Goal: Task Accomplishment & Management: Use online tool/utility

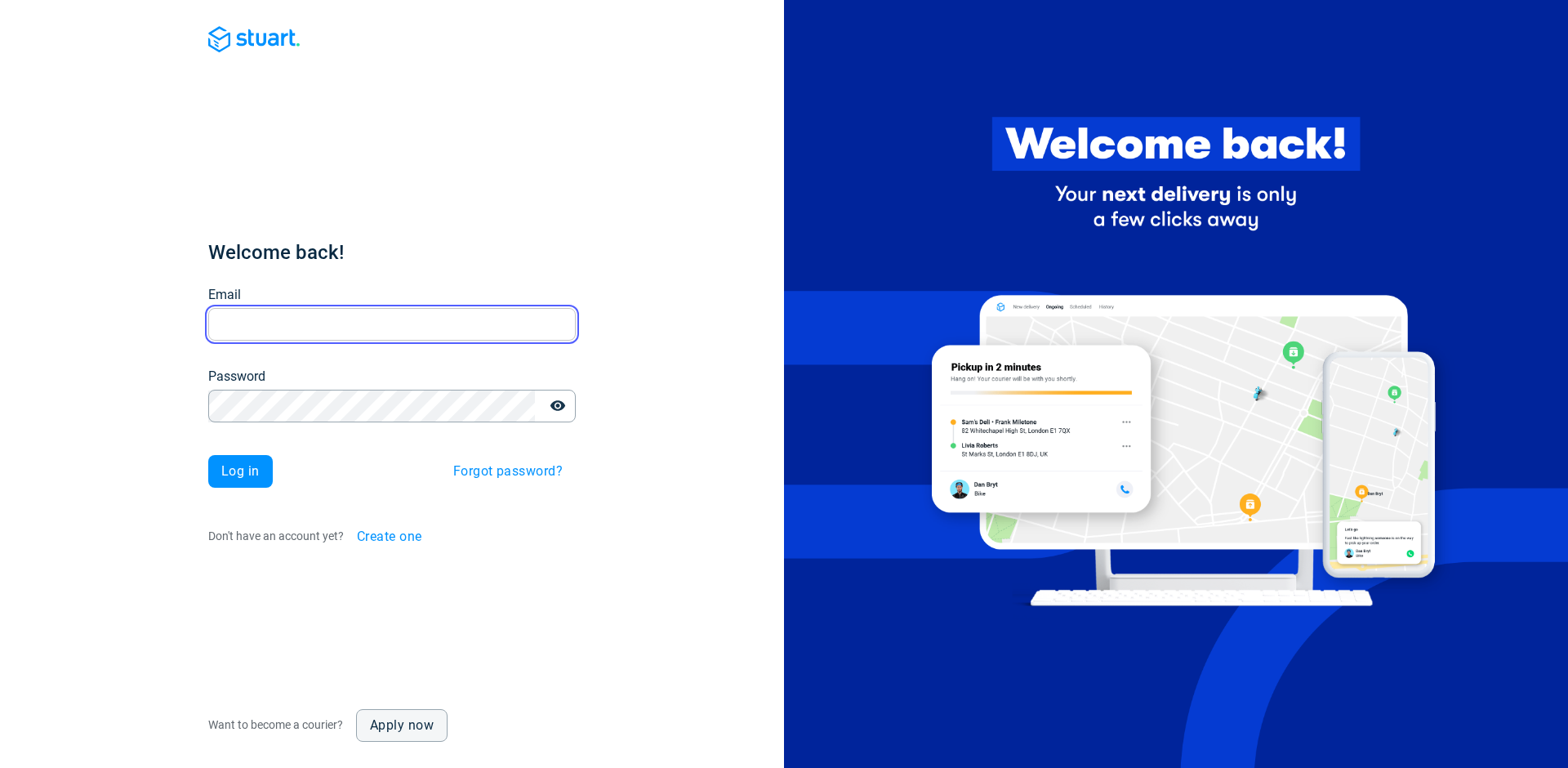
click at [348, 337] on input "Email" at bounding box center [391, 324] width 368 height 32
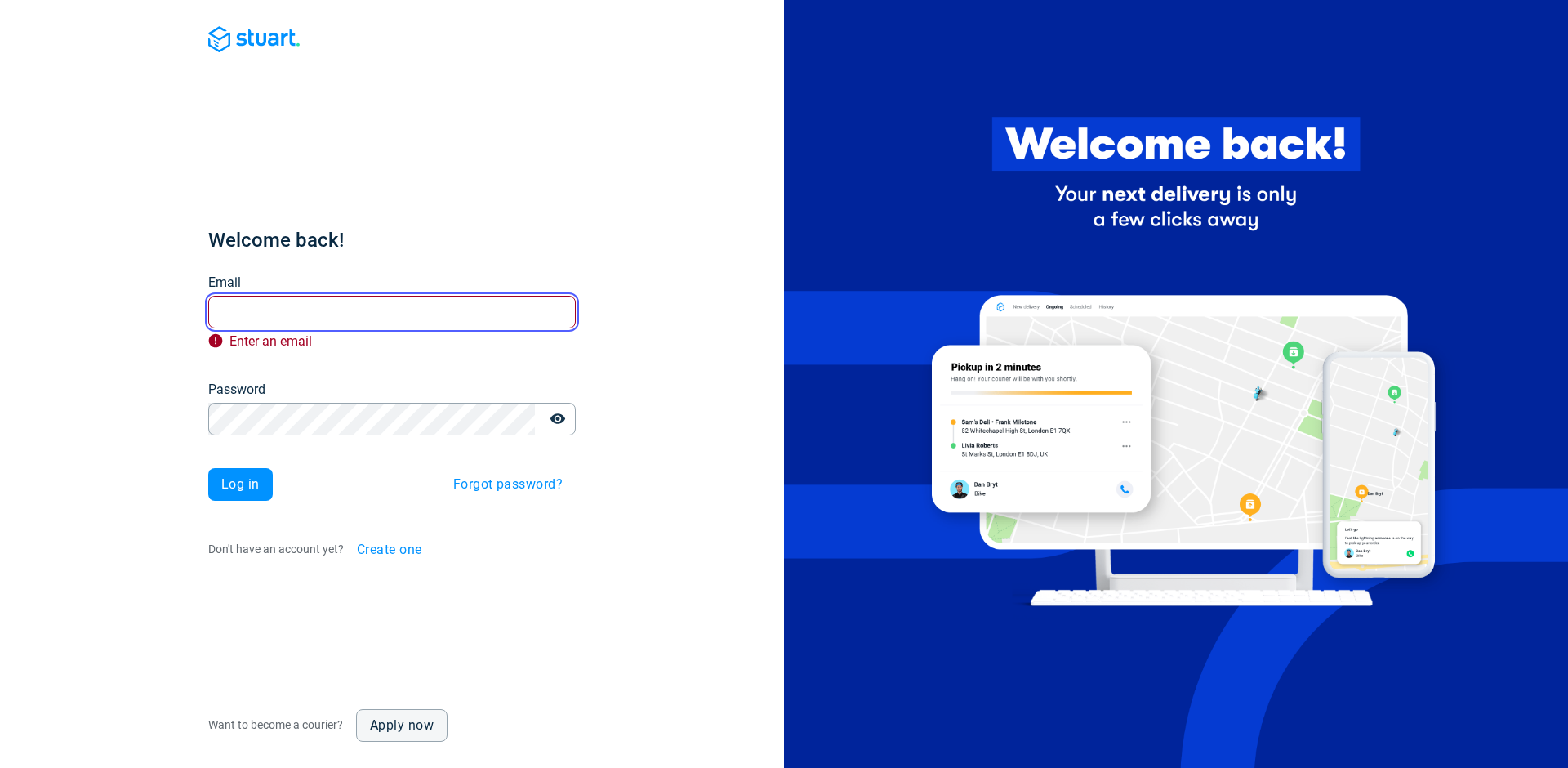
type input "[PERSON_NAME][EMAIL_ADDRESS][DOMAIN_NAME]"
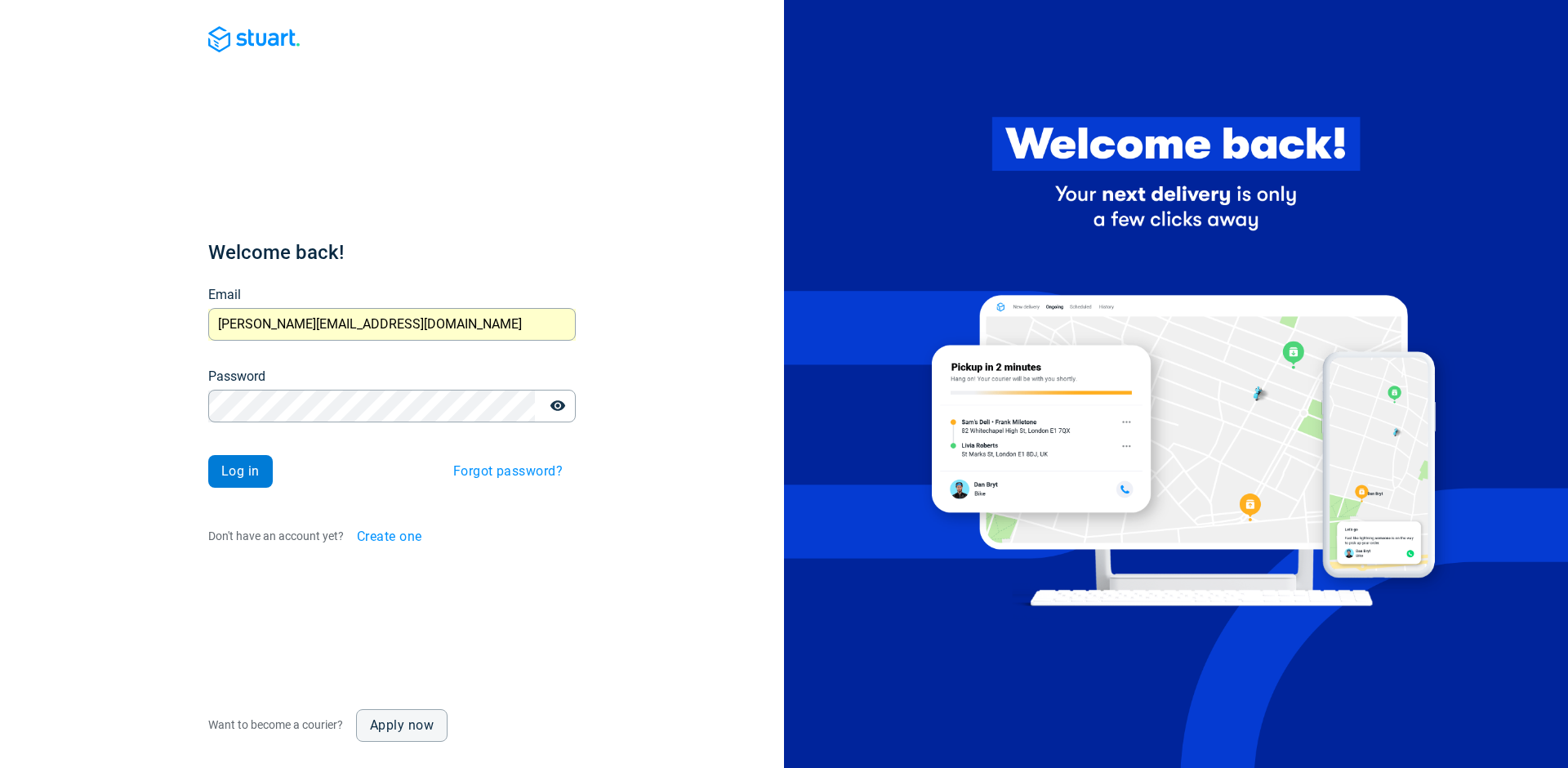
click at [240, 478] on button "Log in" at bounding box center [240, 471] width 64 height 33
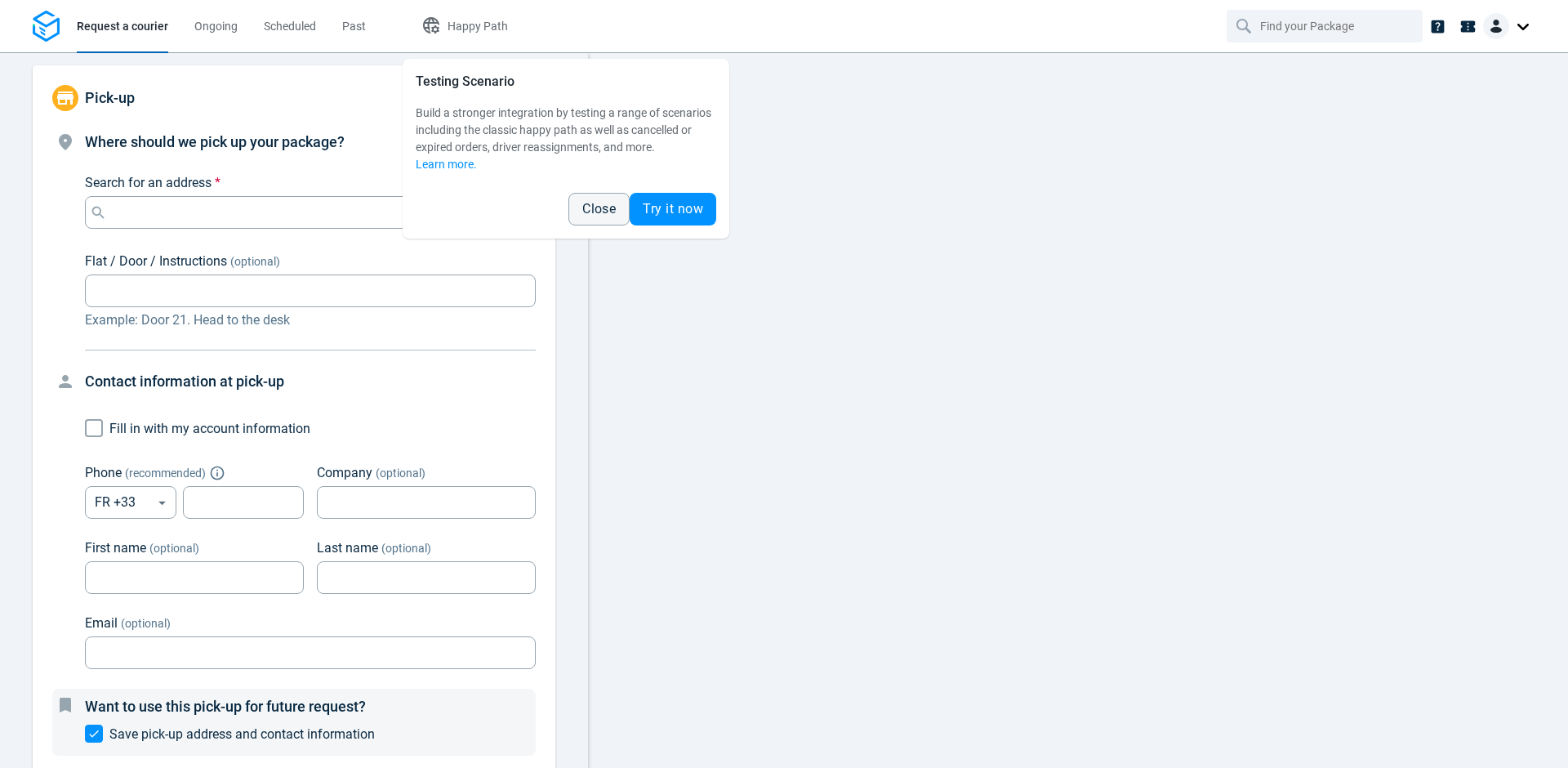
type input "[STREET_ADDRESS]"
type input "685183037"
type input "[PERSON_NAME]"
type input "Grimaud"
type input "[EMAIL_ADDRESS][DOMAIN_NAME]"
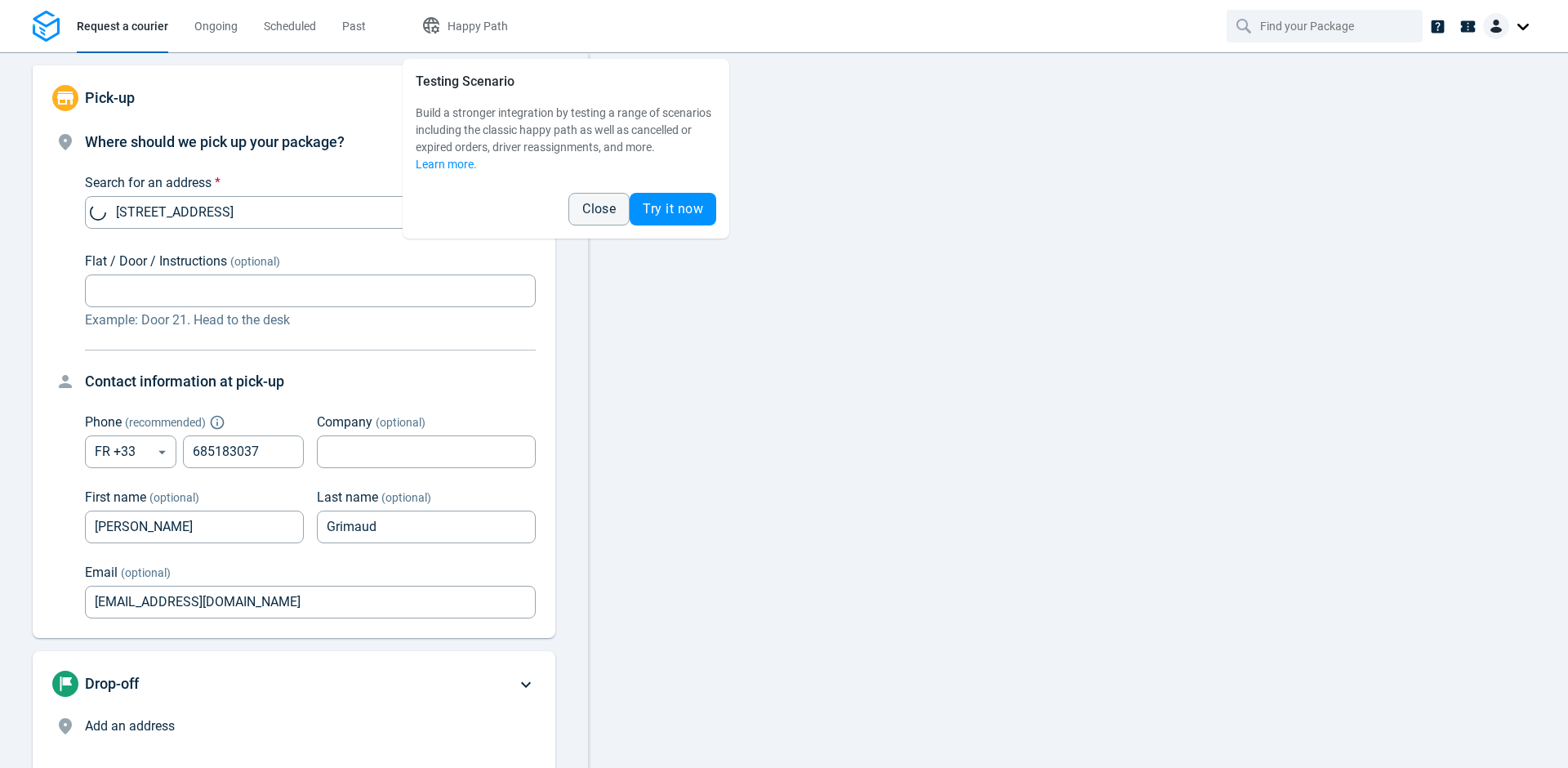
type input "now"
click at [601, 212] on span "Close" at bounding box center [599, 209] width 34 height 13
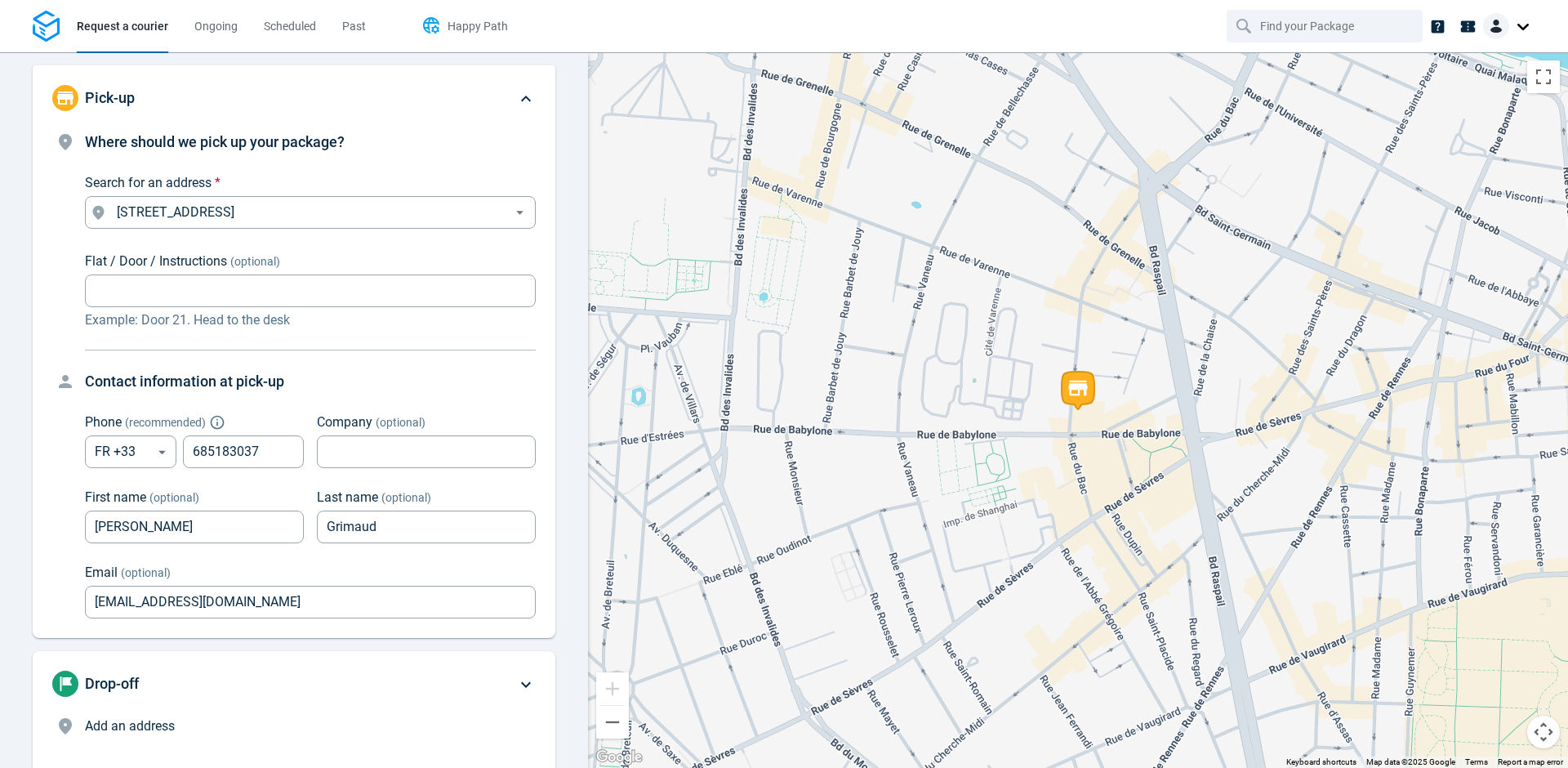
click at [466, 20] on span "Happy Path" at bounding box center [477, 26] width 61 height 13
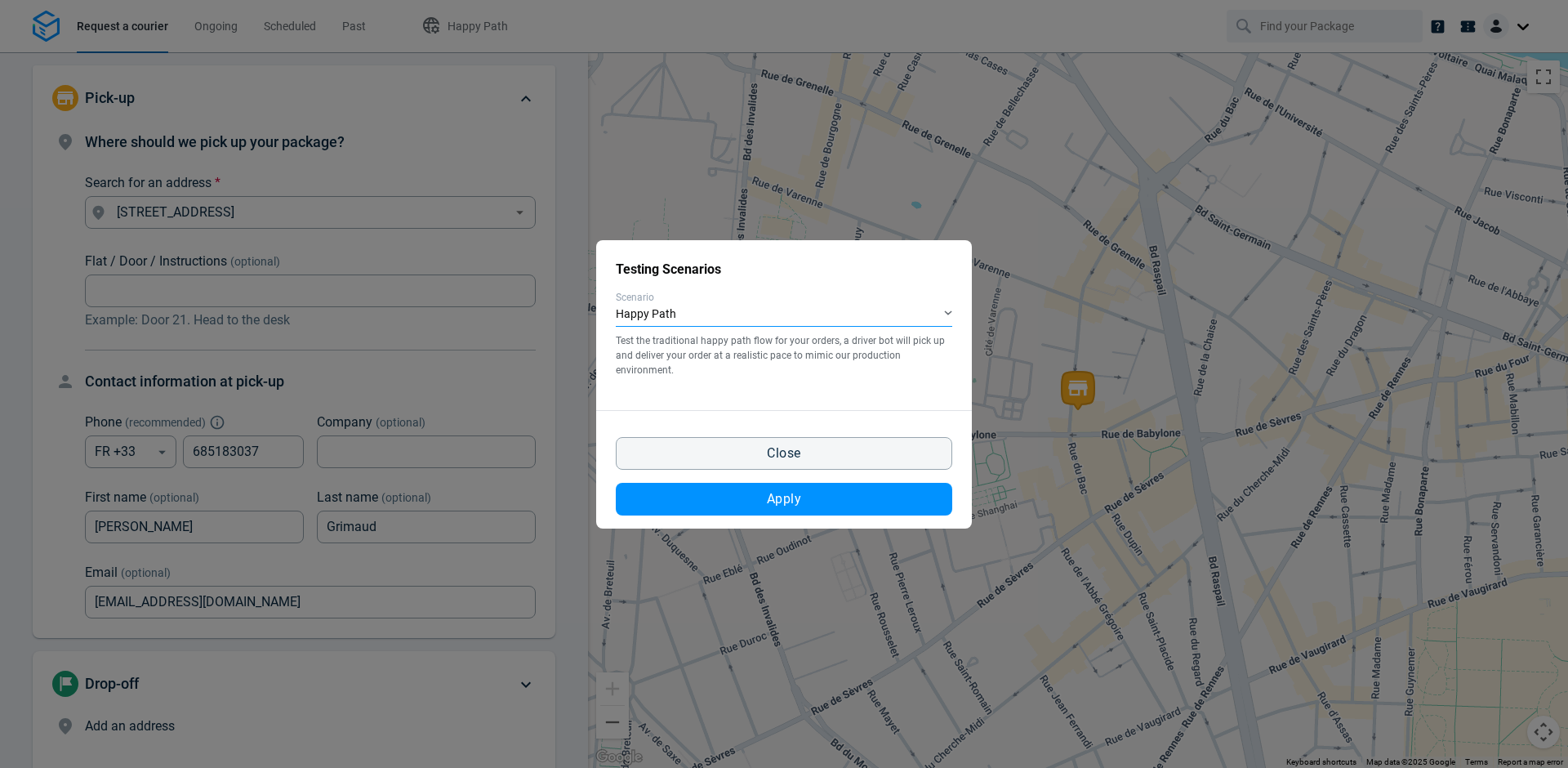
click at [651, 320] on div "Happy Path" at bounding box center [784, 315] width 337 height 24
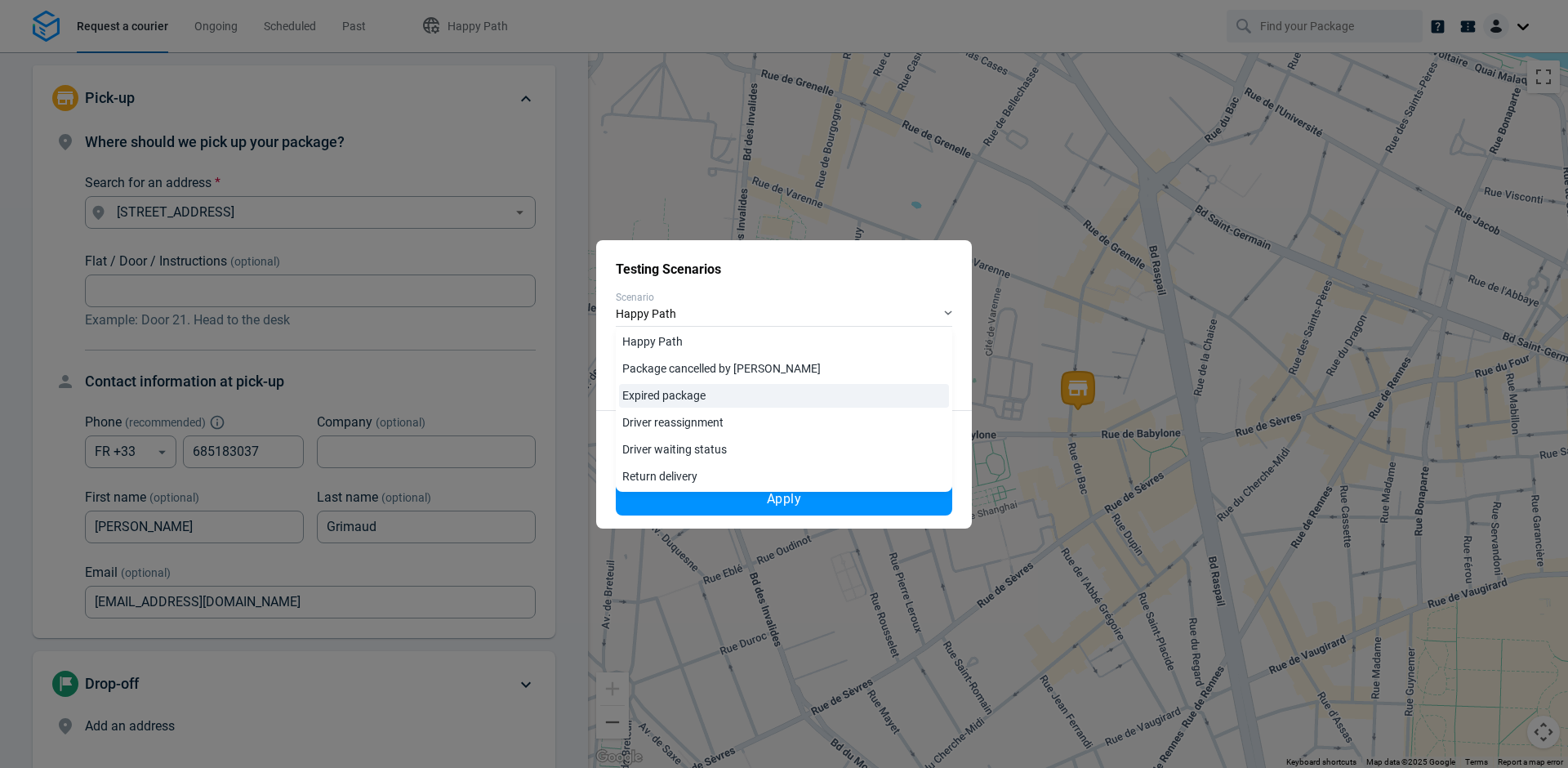
click at [670, 389] on link "Expired package" at bounding box center [784, 396] width 330 height 24
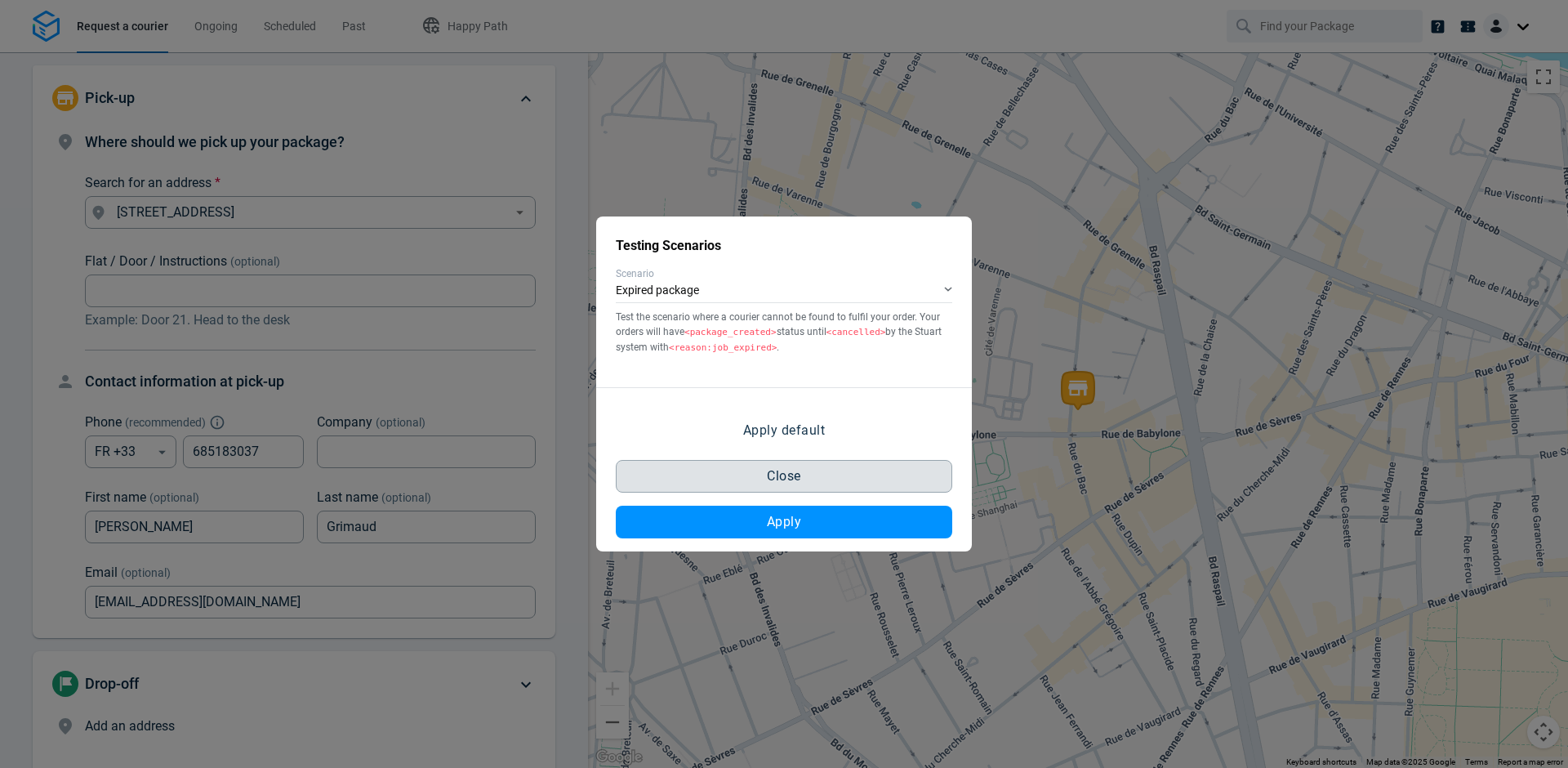
click at [750, 476] on button "Close" at bounding box center [784, 477] width 337 height 33
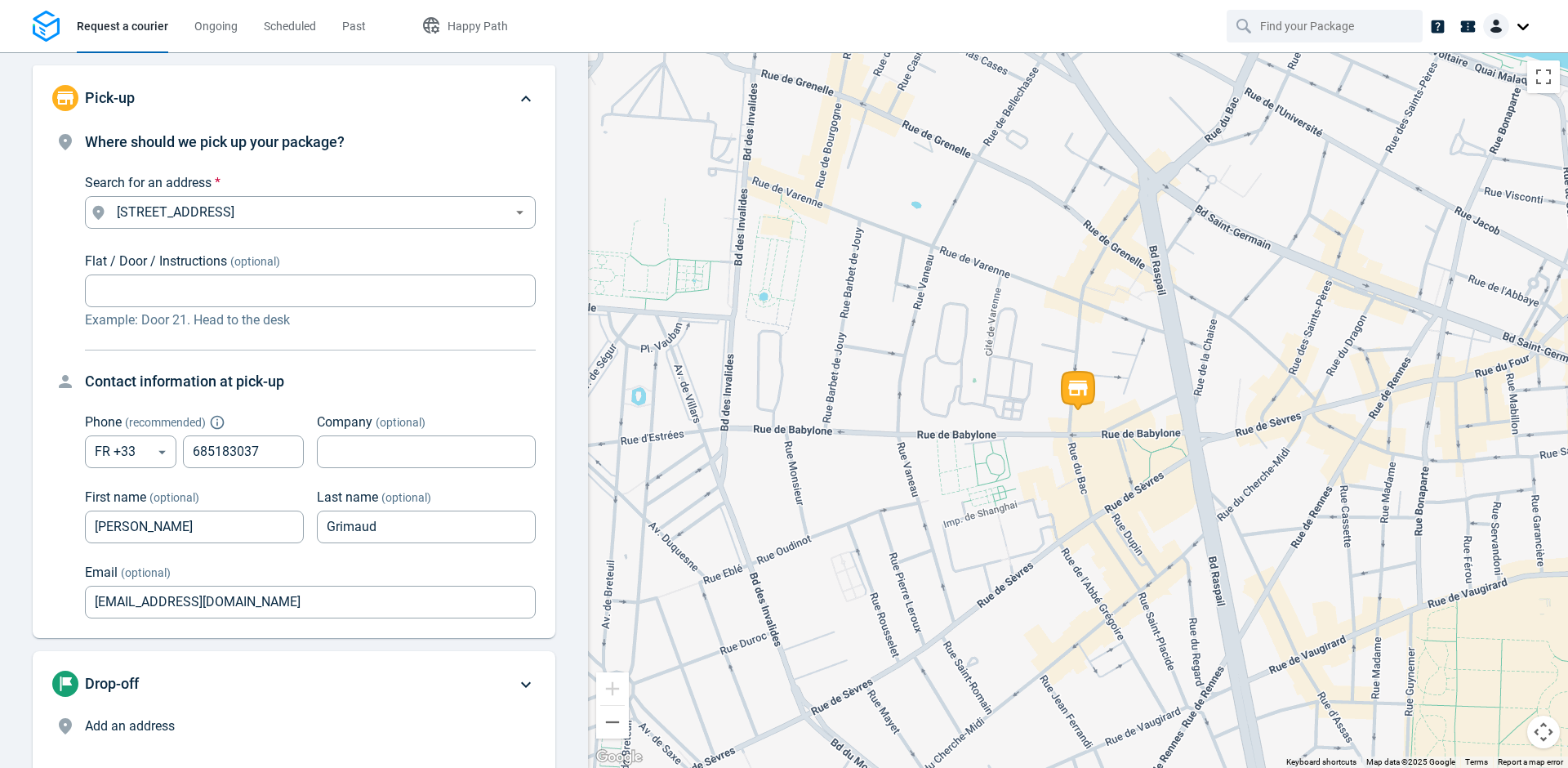
click at [178, 27] on li "Request a courier" at bounding box center [122, 26] width 118 height 53
click at [195, 25] on span "Ongoing" at bounding box center [216, 26] width 44 height 13
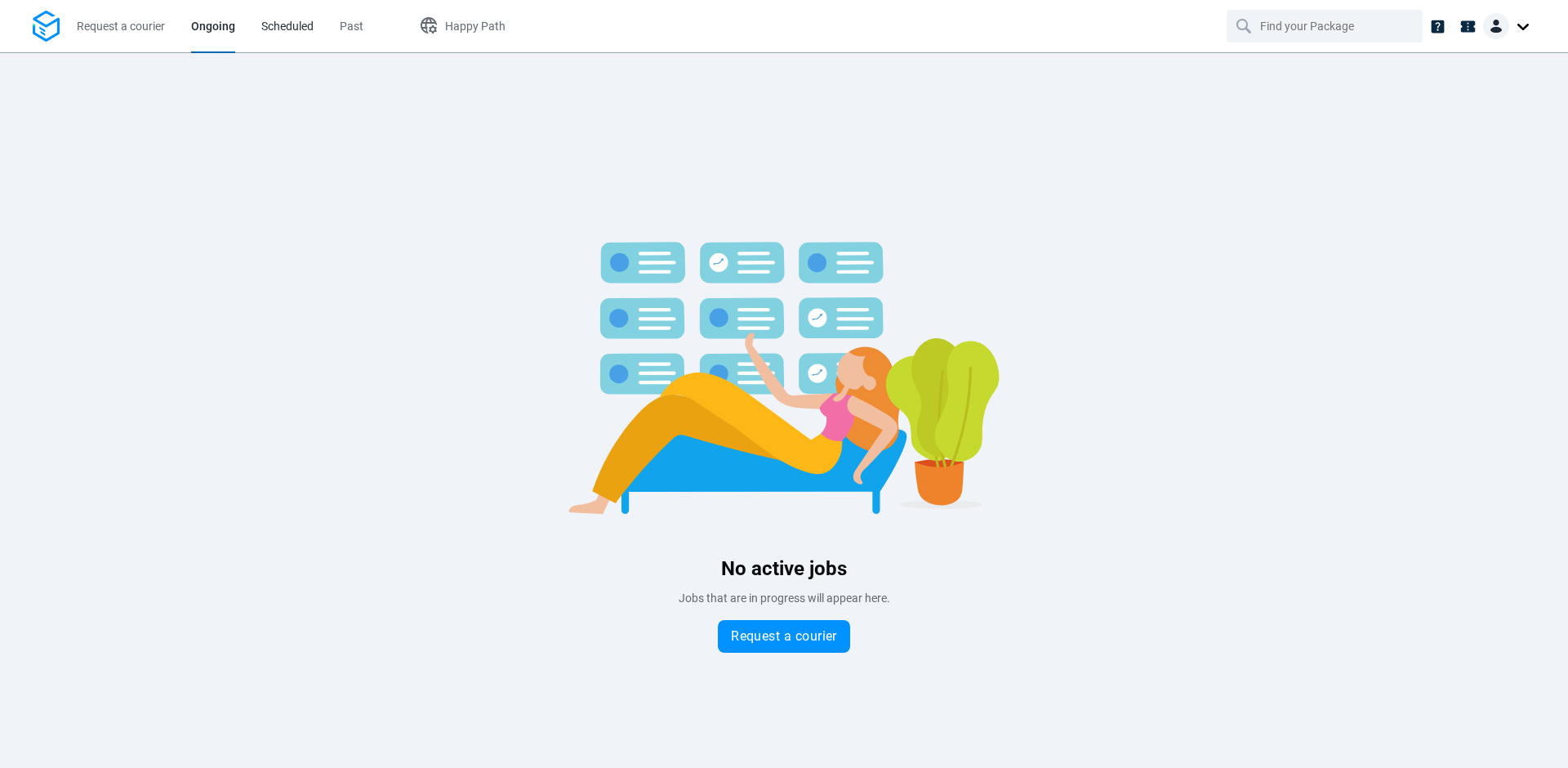
click at [278, 26] on span "Scheduled" at bounding box center [288, 26] width 53 height 13
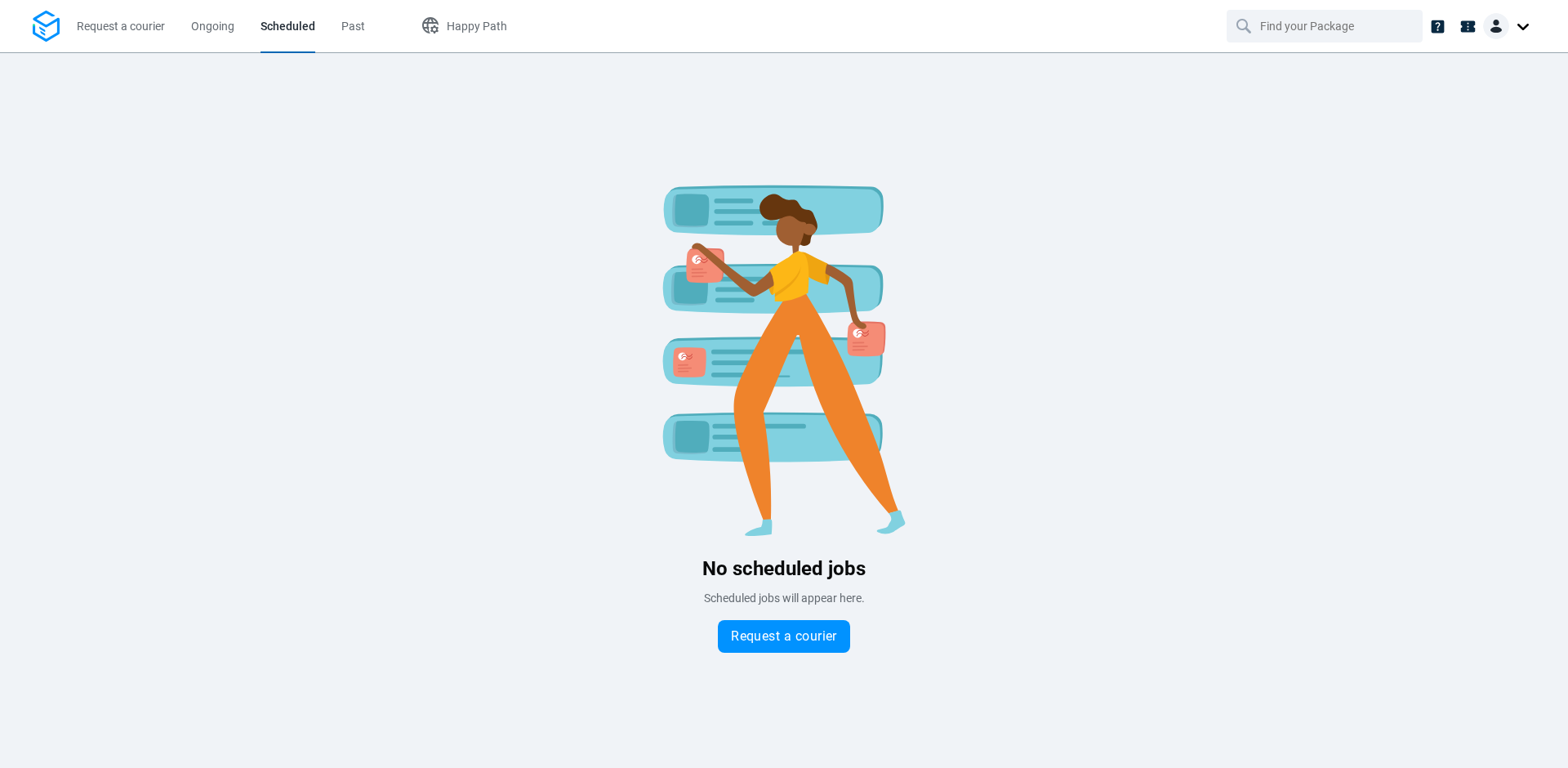
click at [367, 31] on li "Past" at bounding box center [353, 26] width 50 height 53
click at [366, 31] on li "Past" at bounding box center [353, 26] width 50 height 53
click at [353, 32] on span "Past" at bounding box center [353, 26] width 24 height 13
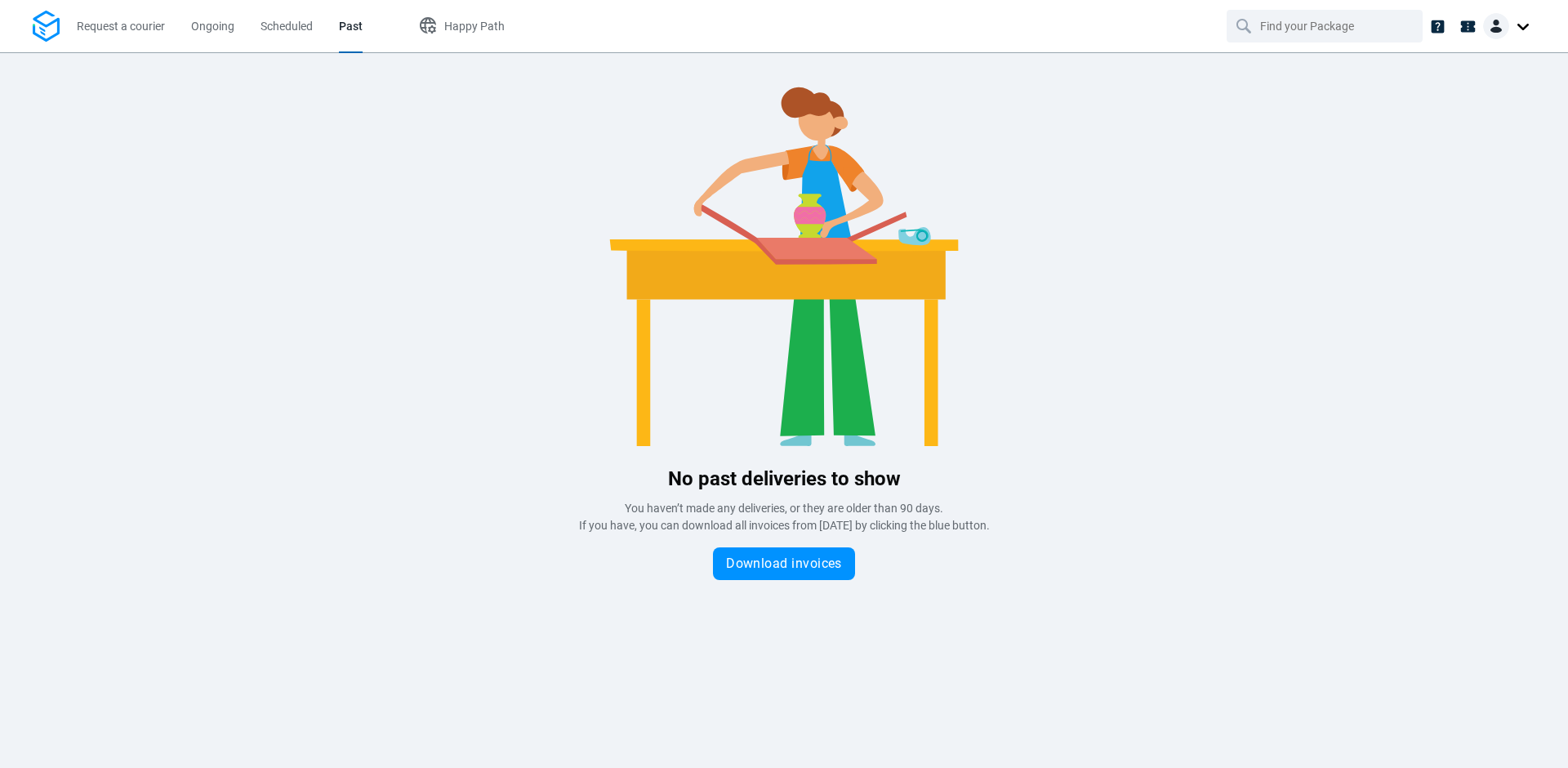
click at [1479, 34] on li at bounding box center [1467, 26] width 30 height 30
click at [1350, 32] on input "text" at bounding box center [1327, 26] width 132 height 31
type input "300"
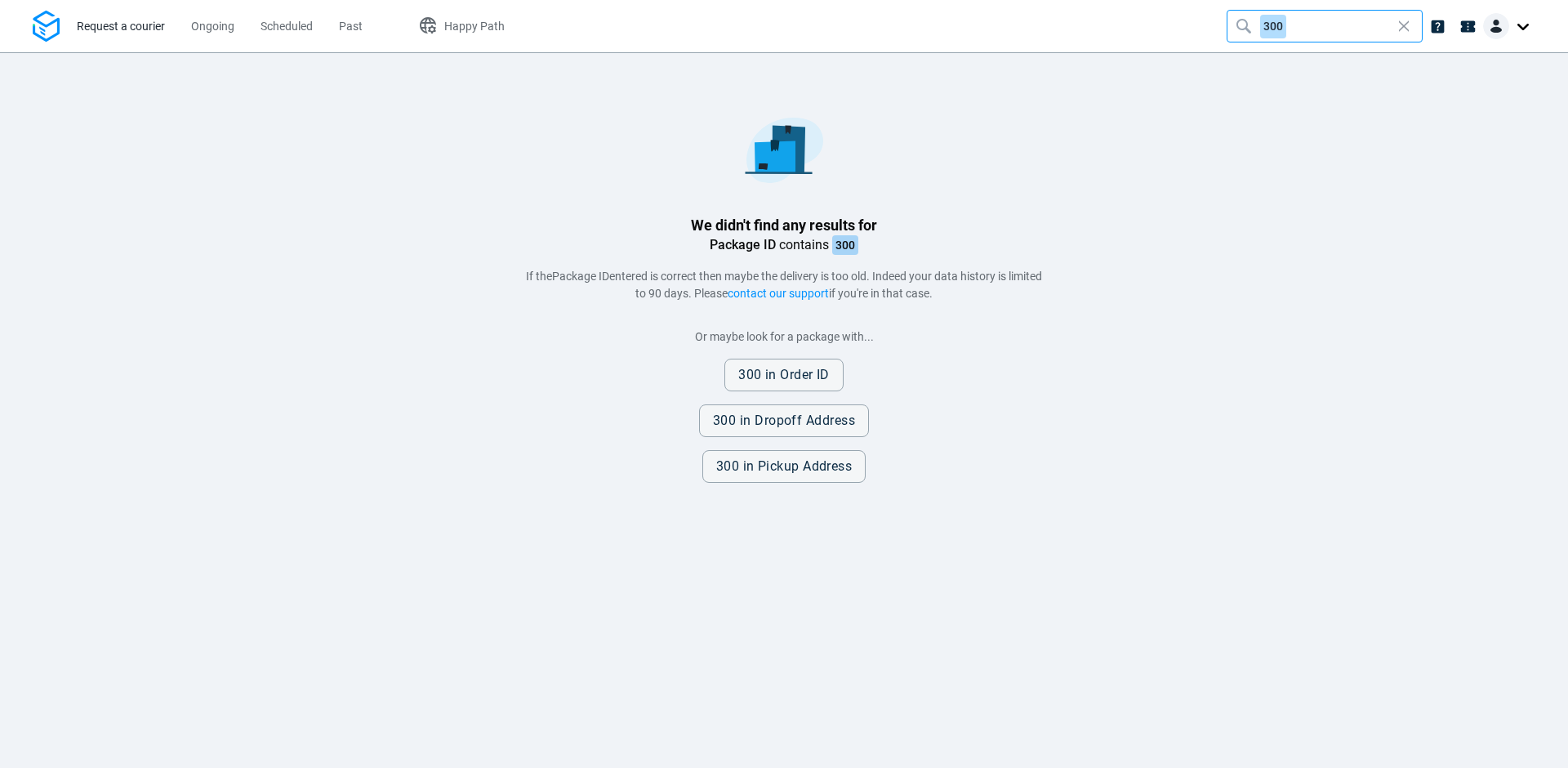
click at [88, 10] on link "Request a courier" at bounding box center [121, 26] width 88 height 53
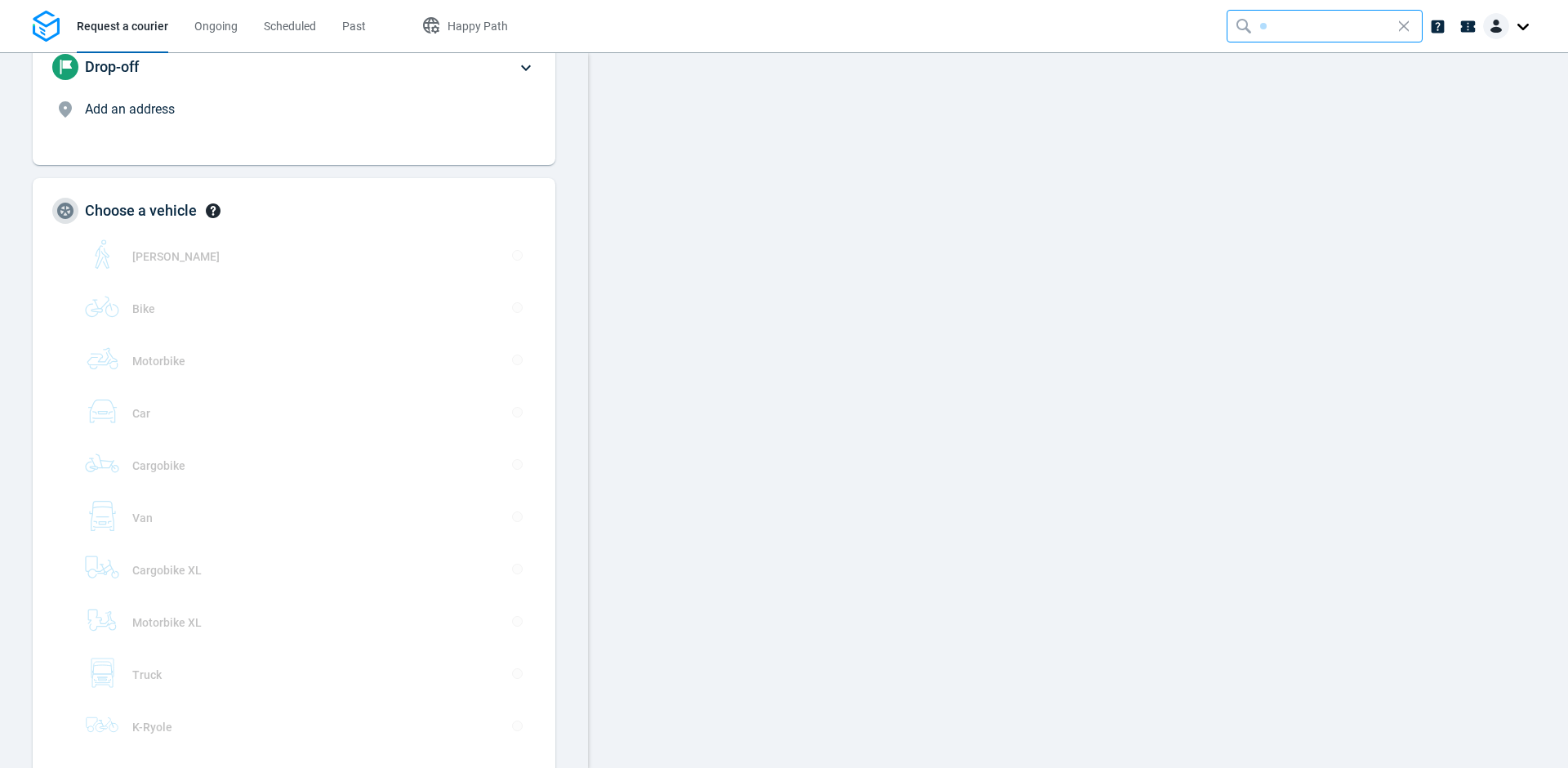
scroll to position [74, 0]
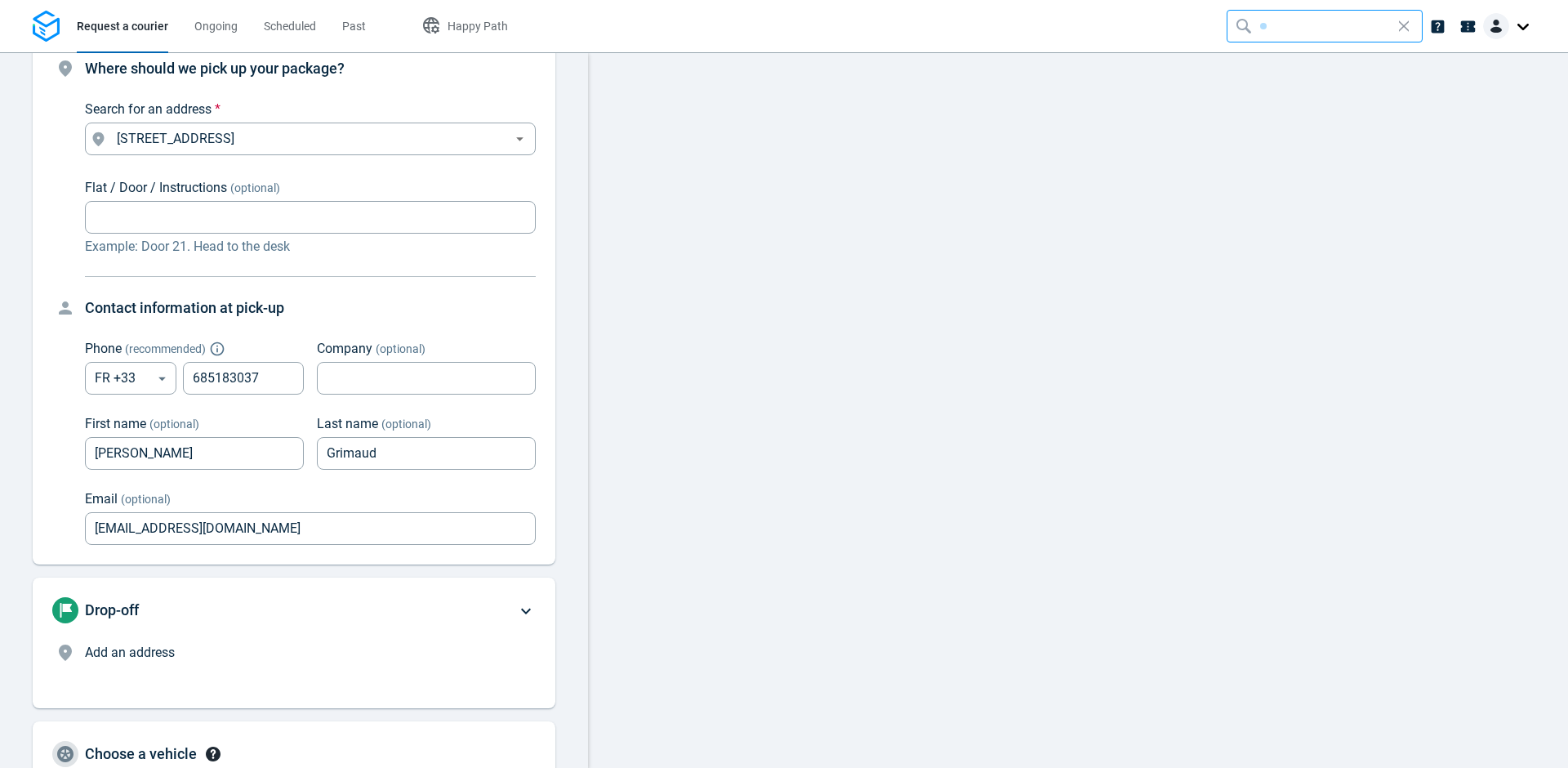
click at [122, 657] on span "Add an address" at bounding box center [130, 652] width 90 height 15
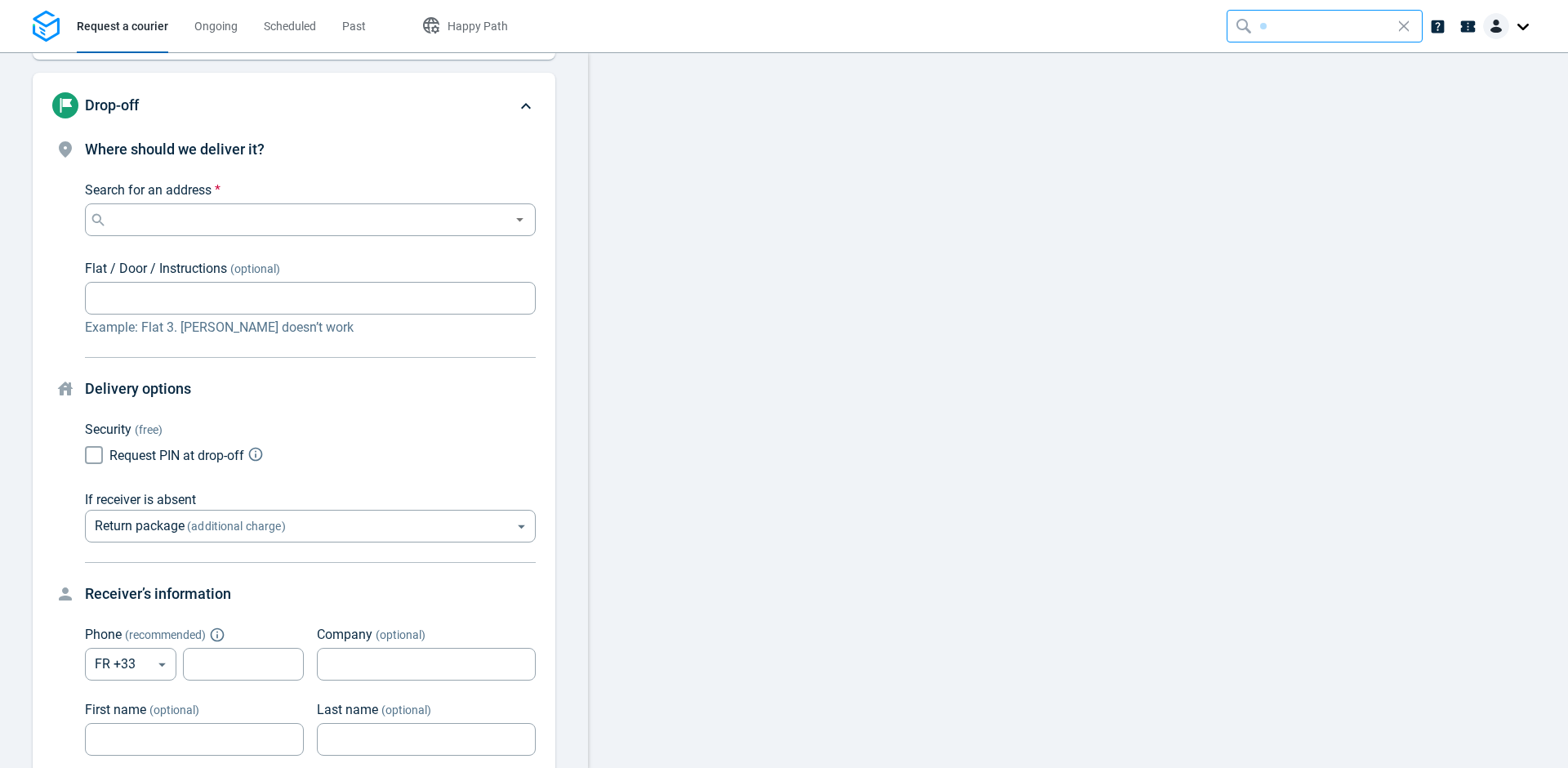
scroll to position [177, 0]
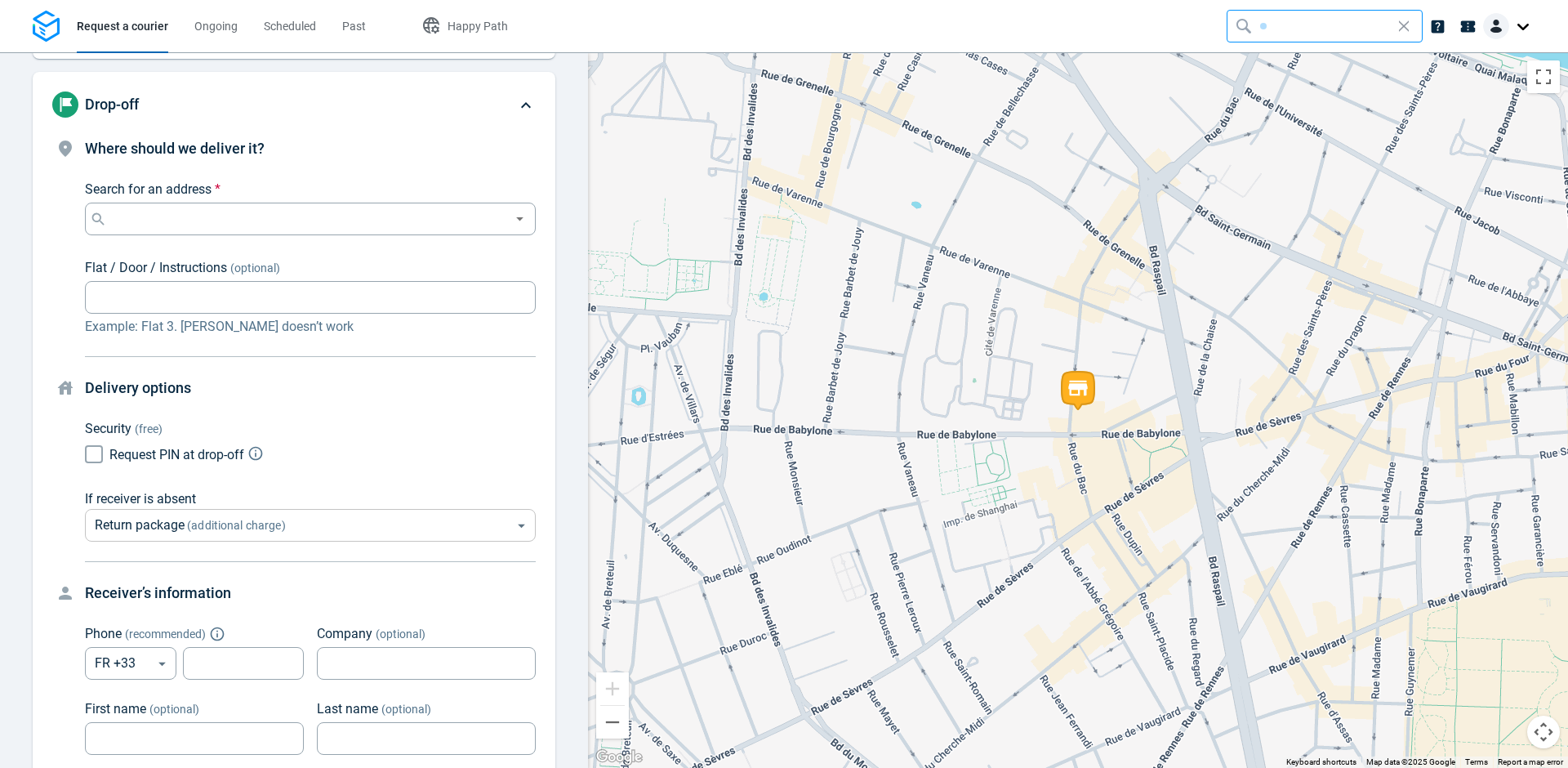
click at [238, 537] on body "Request a courier Ongoing Scheduled Past Happy Path Pick-up [STREET_ADDRESS][PE…" at bounding box center [784, 384] width 1568 height 768
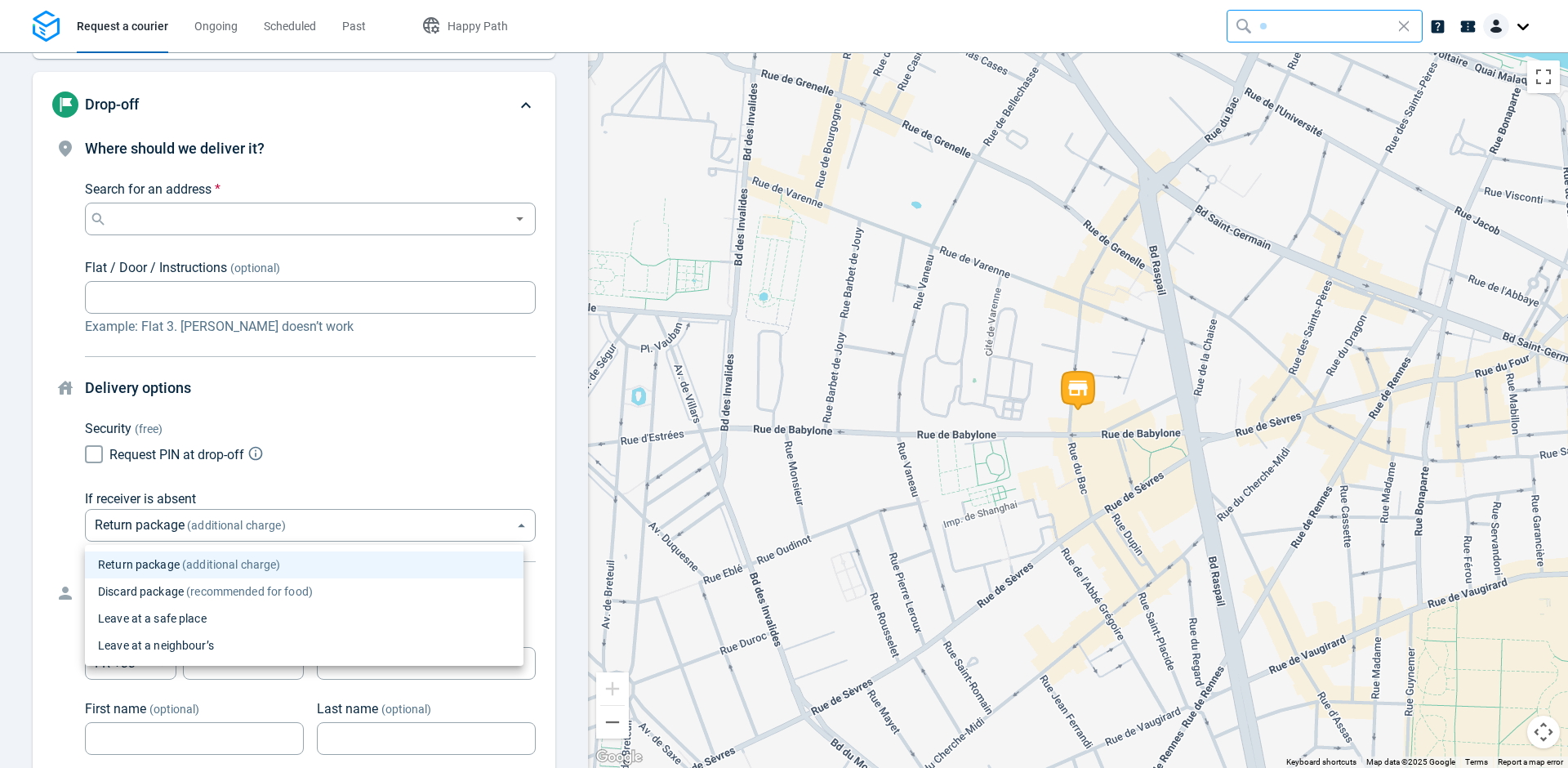
click at [220, 625] on li "Leave at a safe place" at bounding box center [304, 619] width 438 height 27
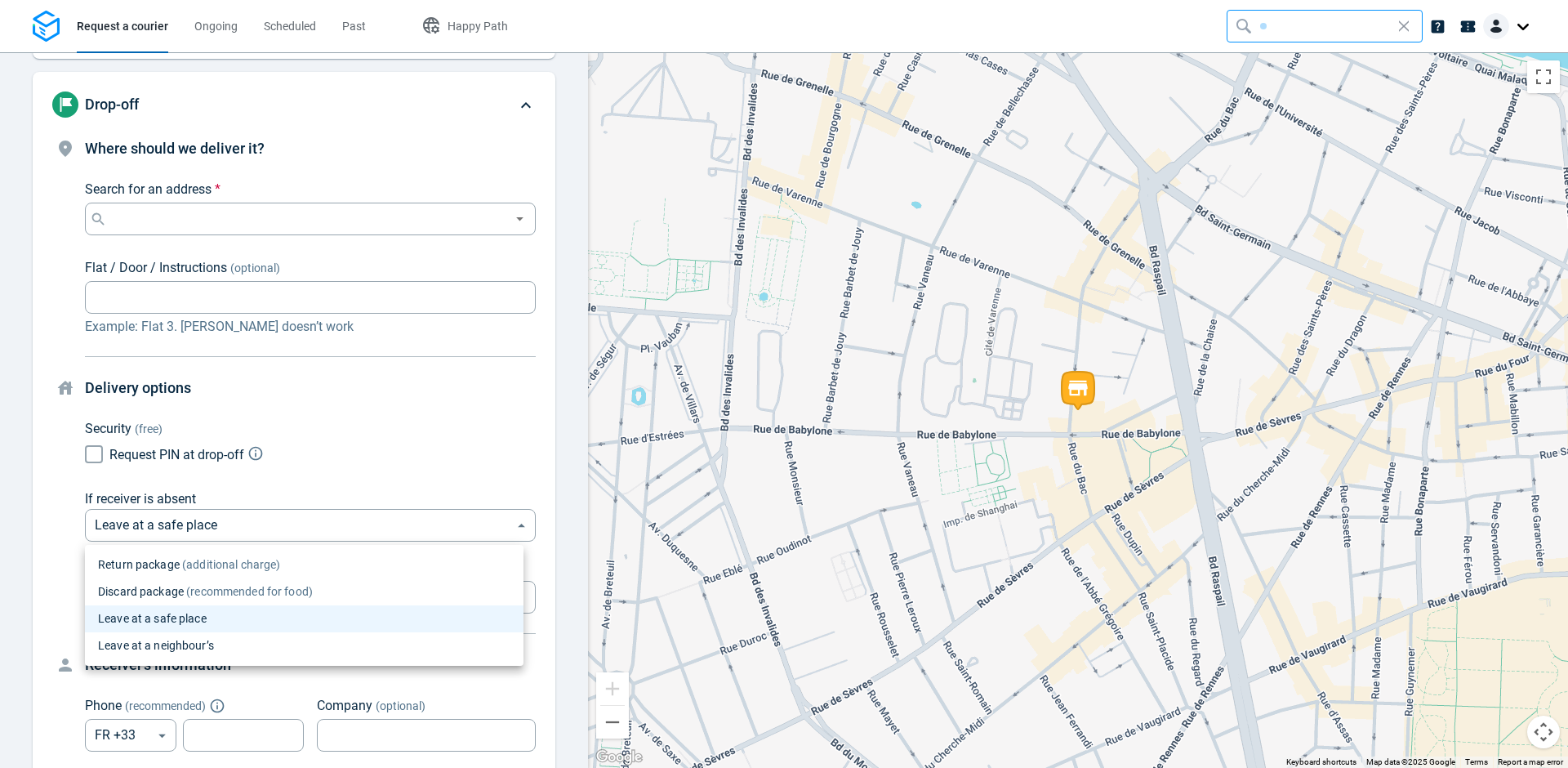
click at [250, 525] on body "Request a courier Ongoing Scheduled Past Happy Path Pick-up [STREET_ADDRESS][PE…" at bounding box center [784, 384] width 1568 height 768
click at [230, 581] on li "Discard package (recommended for food)" at bounding box center [304, 592] width 438 height 27
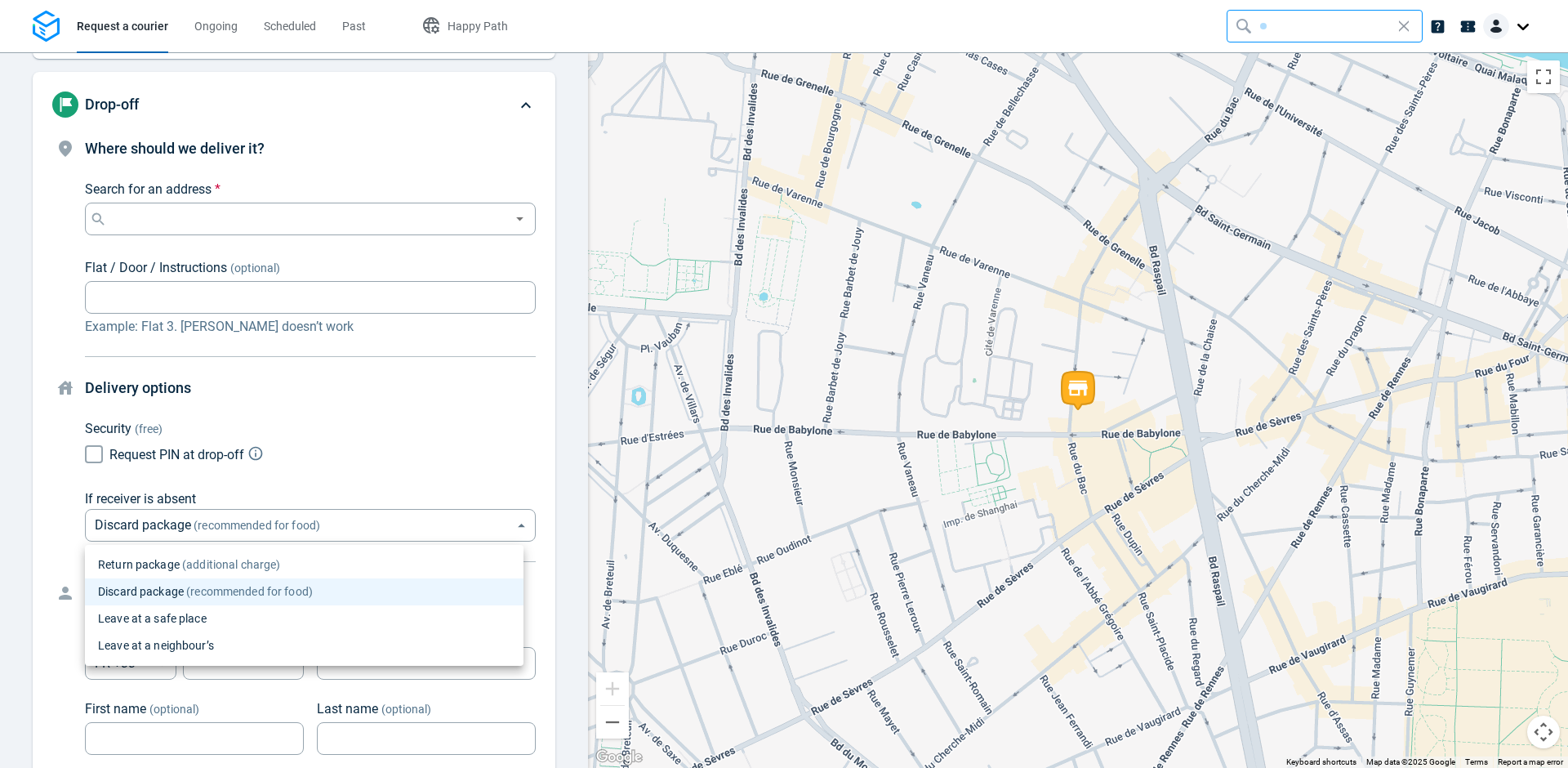
click at [319, 531] on body "Request a courier Ongoing Scheduled Past Happy Path Pick-up [STREET_ADDRESS][PE…" at bounding box center [784, 384] width 1568 height 768
click at [290, 566] on li "Return package (additional charge)" at bounding box center [304, 565] width 438 height 27
click at [281, 531] on body "Request a courier Ongoing Scheduled Past Happy Path Pick-up [STREET_ADDRESS][PE…" at bounding box center [784, 384] width 1568 height 768
click at [217, 643] on li "Leave at a neighbour’s" at bounding box center [304, 646] width 438 height 27
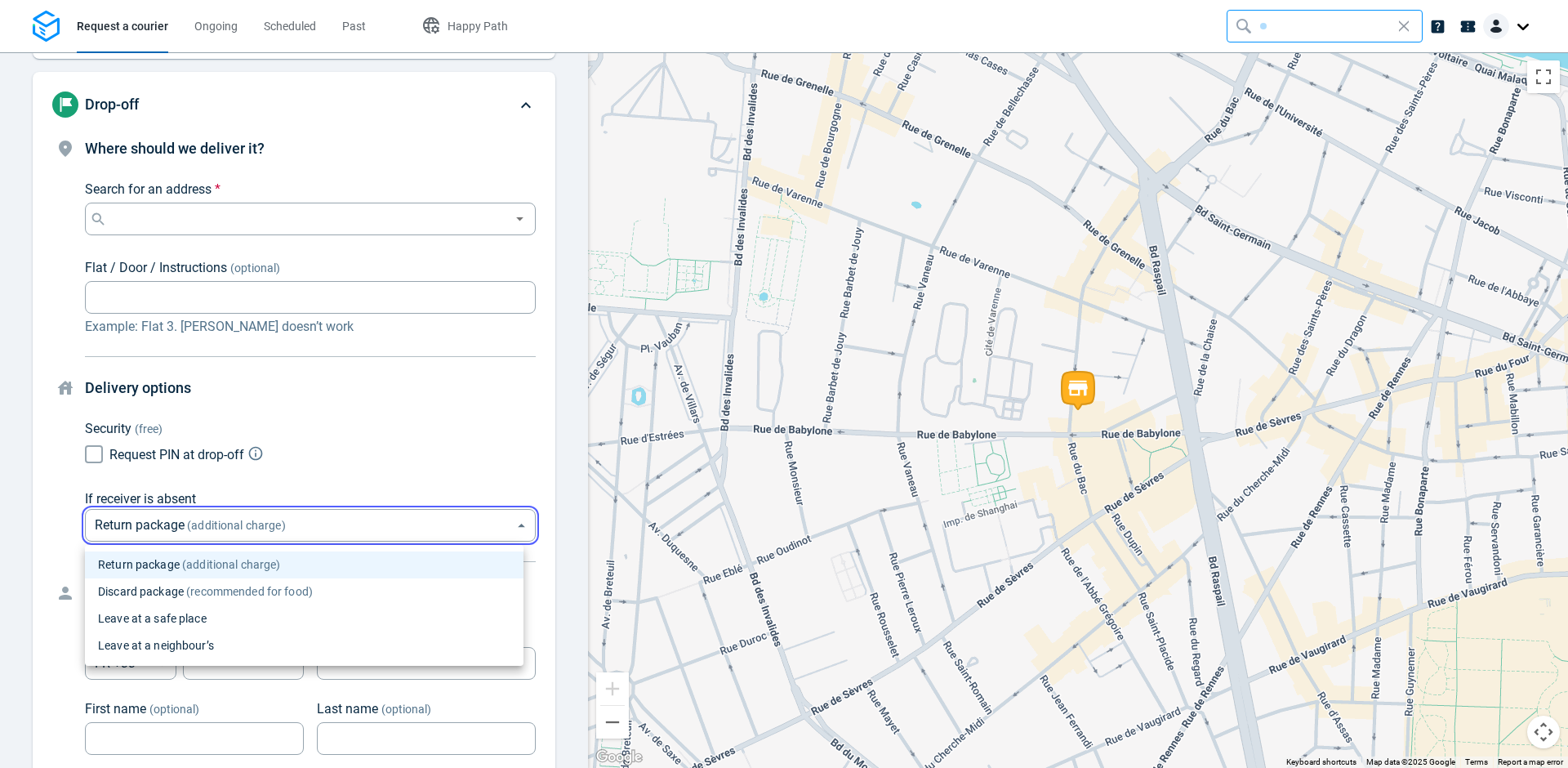
type input "neighbour"
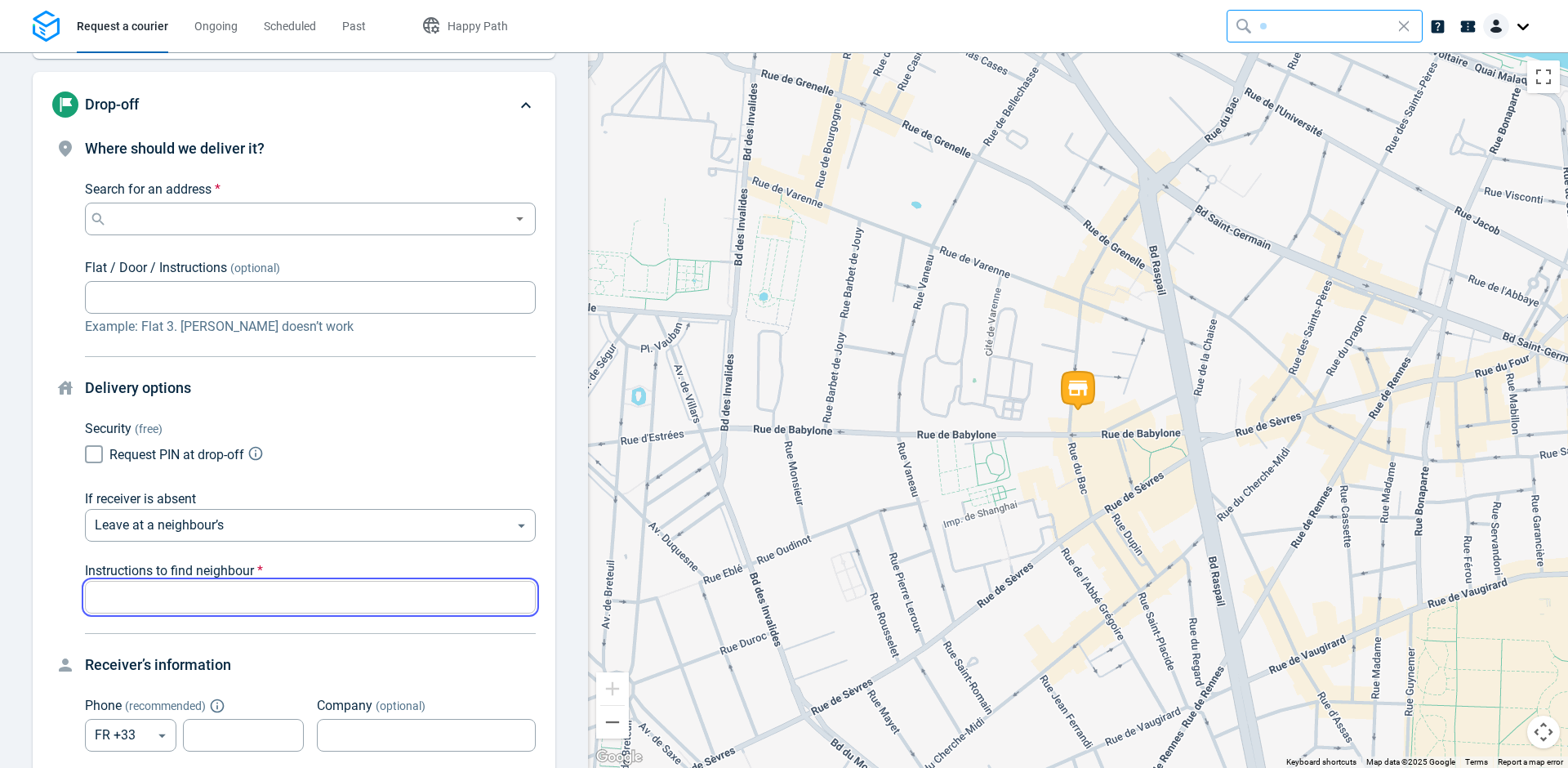
click at [250, 596] on input "text" at bounding box center [310, 597] width 451 height 32
click at [262, 517] on body "Request a courier Ongoing Scheduled Past Happy Path Pick-up [STREET_ADDRESS][PE…" at bounding box center [784, 384] width 1568 height 768
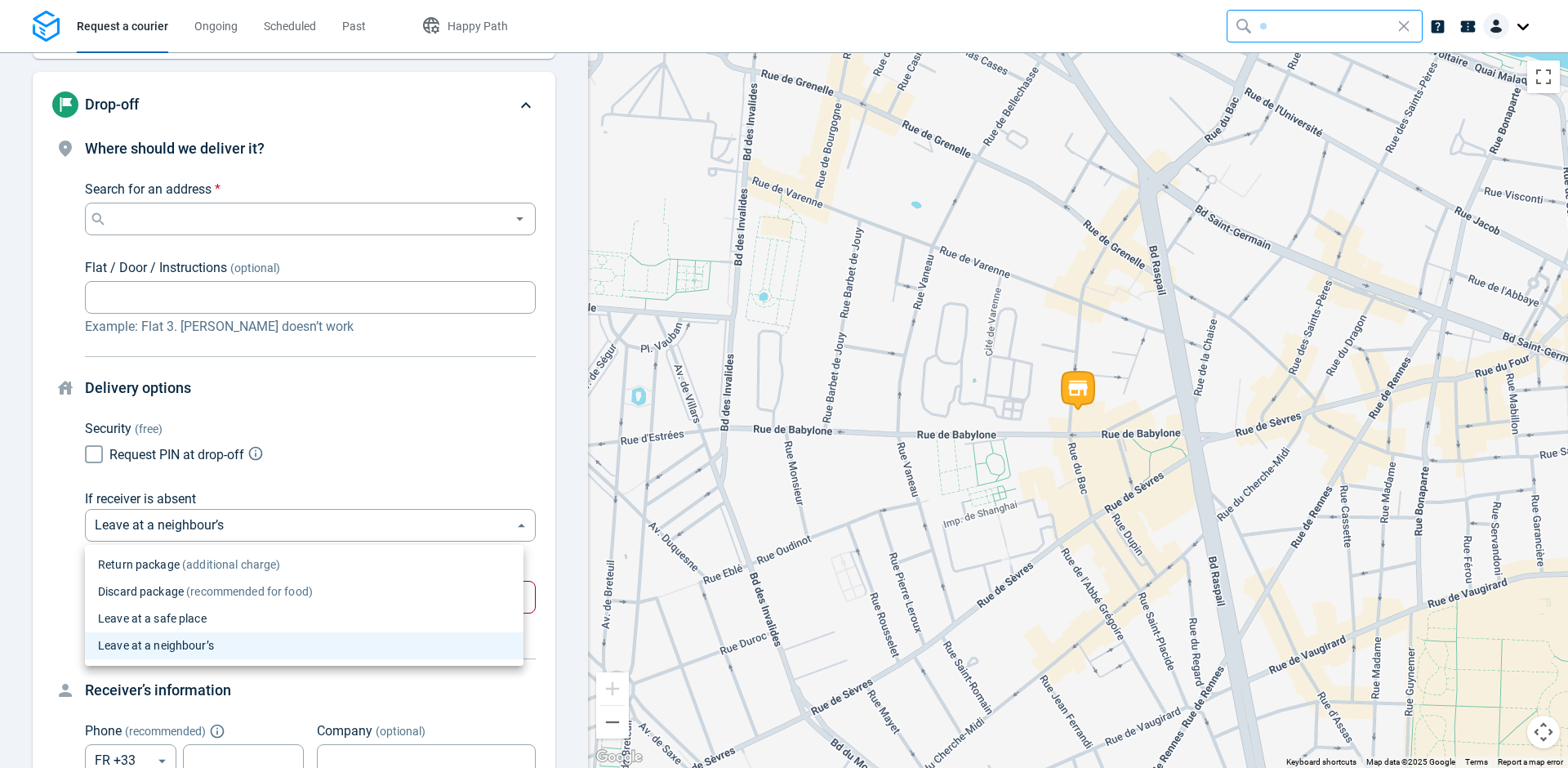
click at [89, 455] on div at bounding box center [784, 384] width 1568 height 768
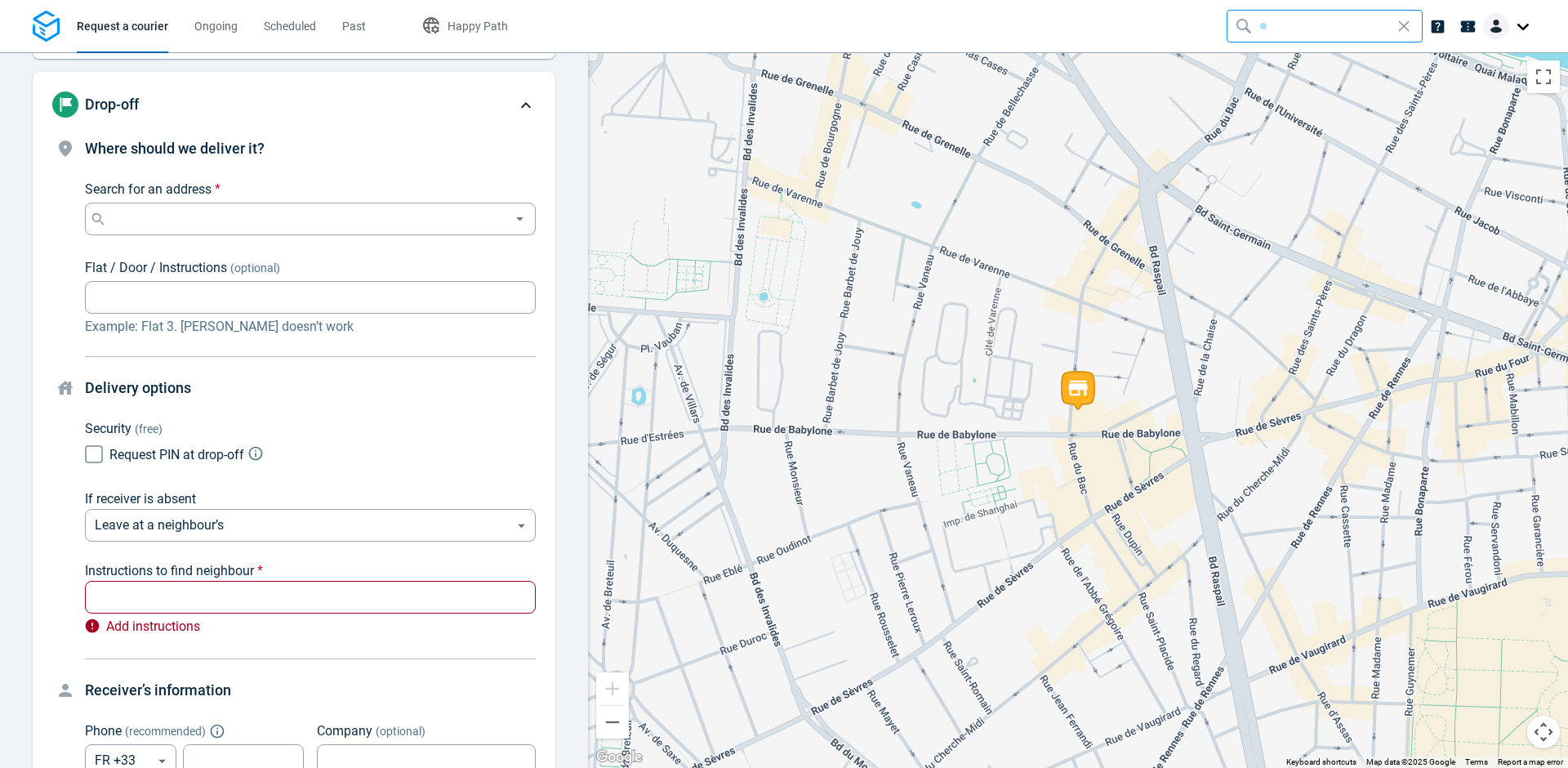
click at [97, 456] on input "Request PIN at drop-off" at bounding box center [93, 454] width 31 height 31
checkbox input "true"
click at [261, 453] on icon "Explain PIN code request" at bounding box center [256, 453] width 16 height 16
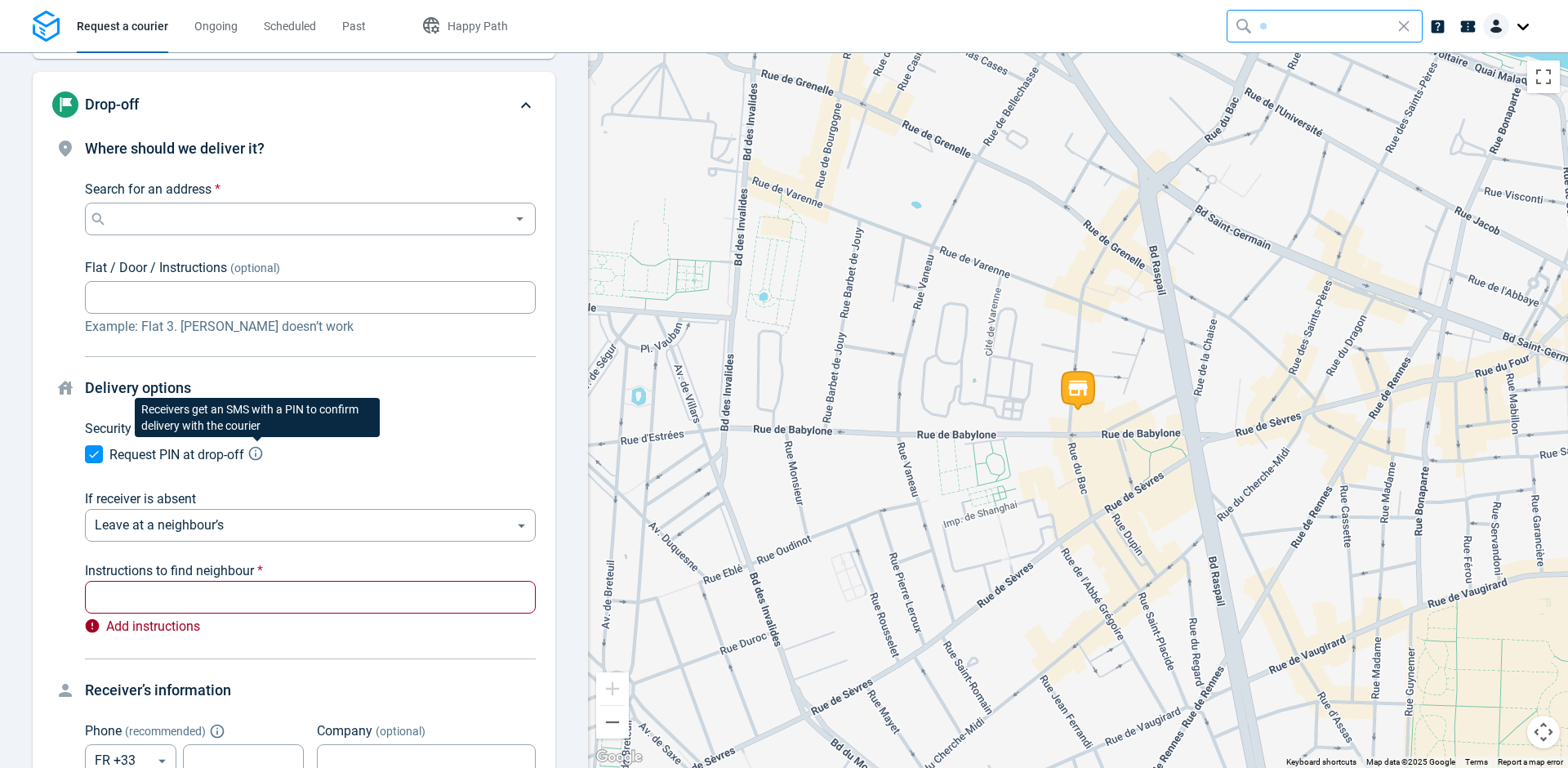
click at [436, 446] on div "Request PIN at drop-off" at bounding box center [310, 454] width 451 height 31
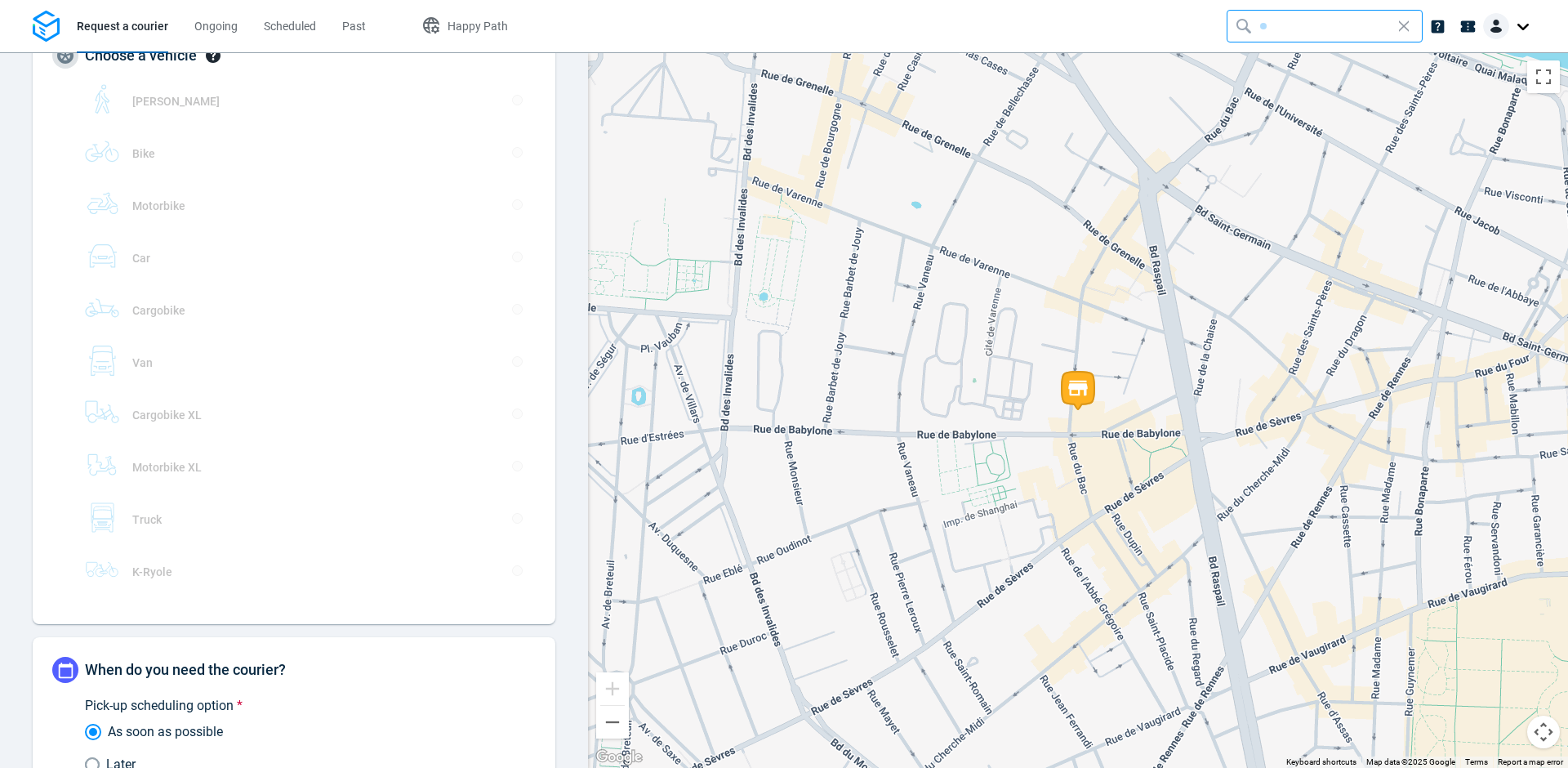
scroll to position [1555, 0]
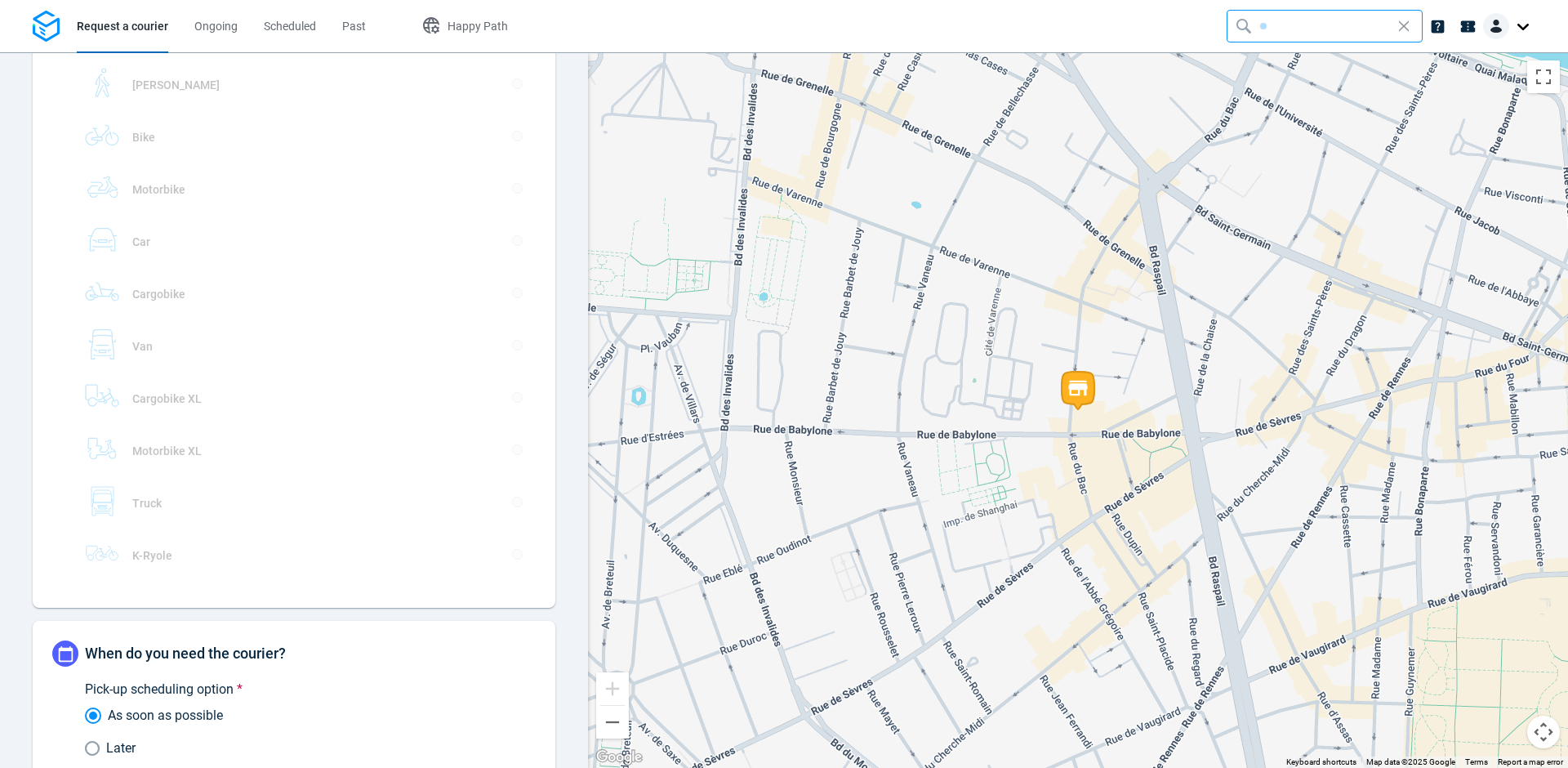
click at [142, 502] on strong "Truck" at bounding box center [147, 503] width 29 height 13
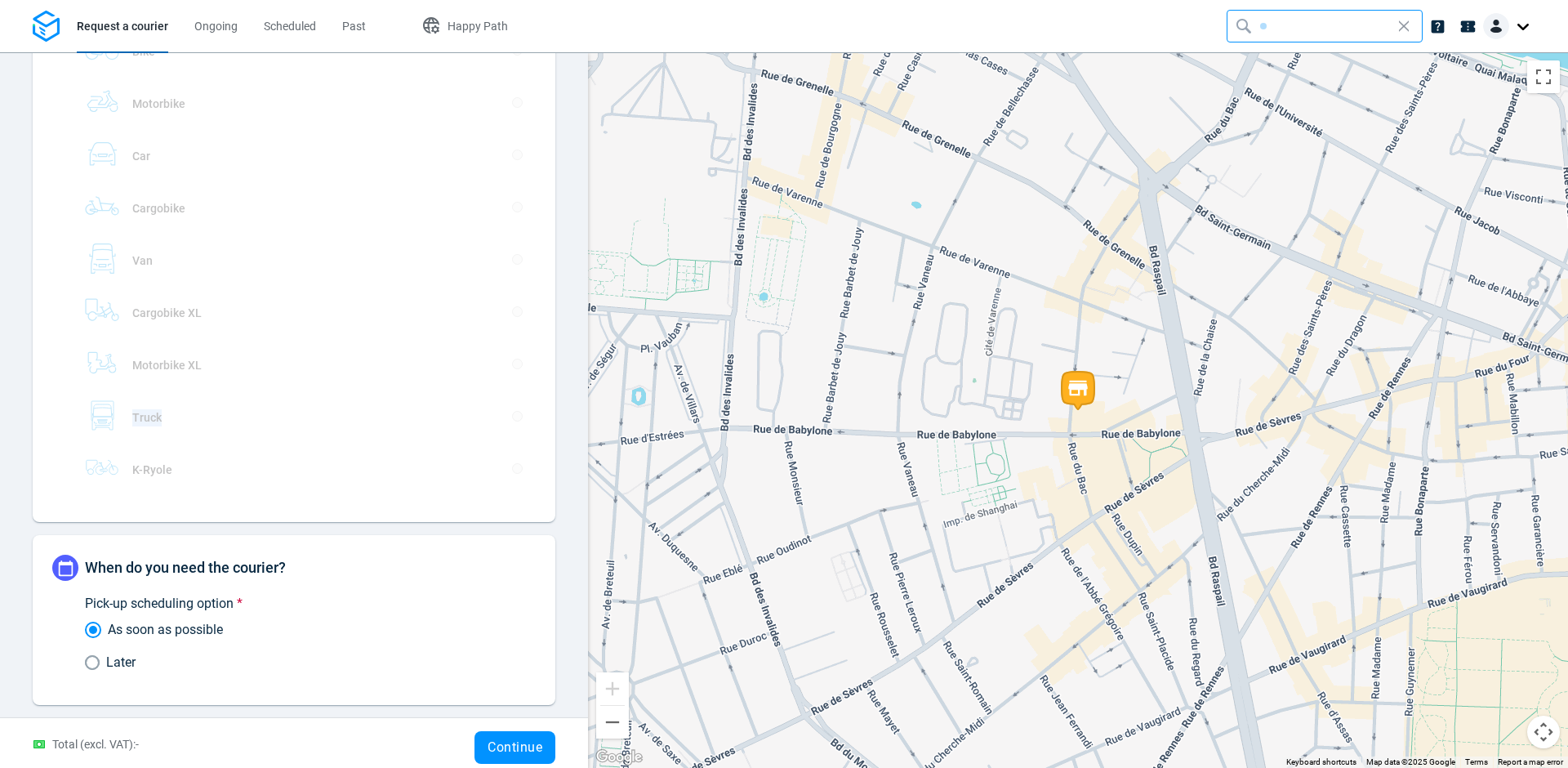
scroll to position [478, 0]
click at [119, 657] on span "Later" at bounding box center [121, 657] width 29 height 20
click at [106, 657] on input "Later" at bounding box center [95, 656] width 21 height 15
radio input "true"
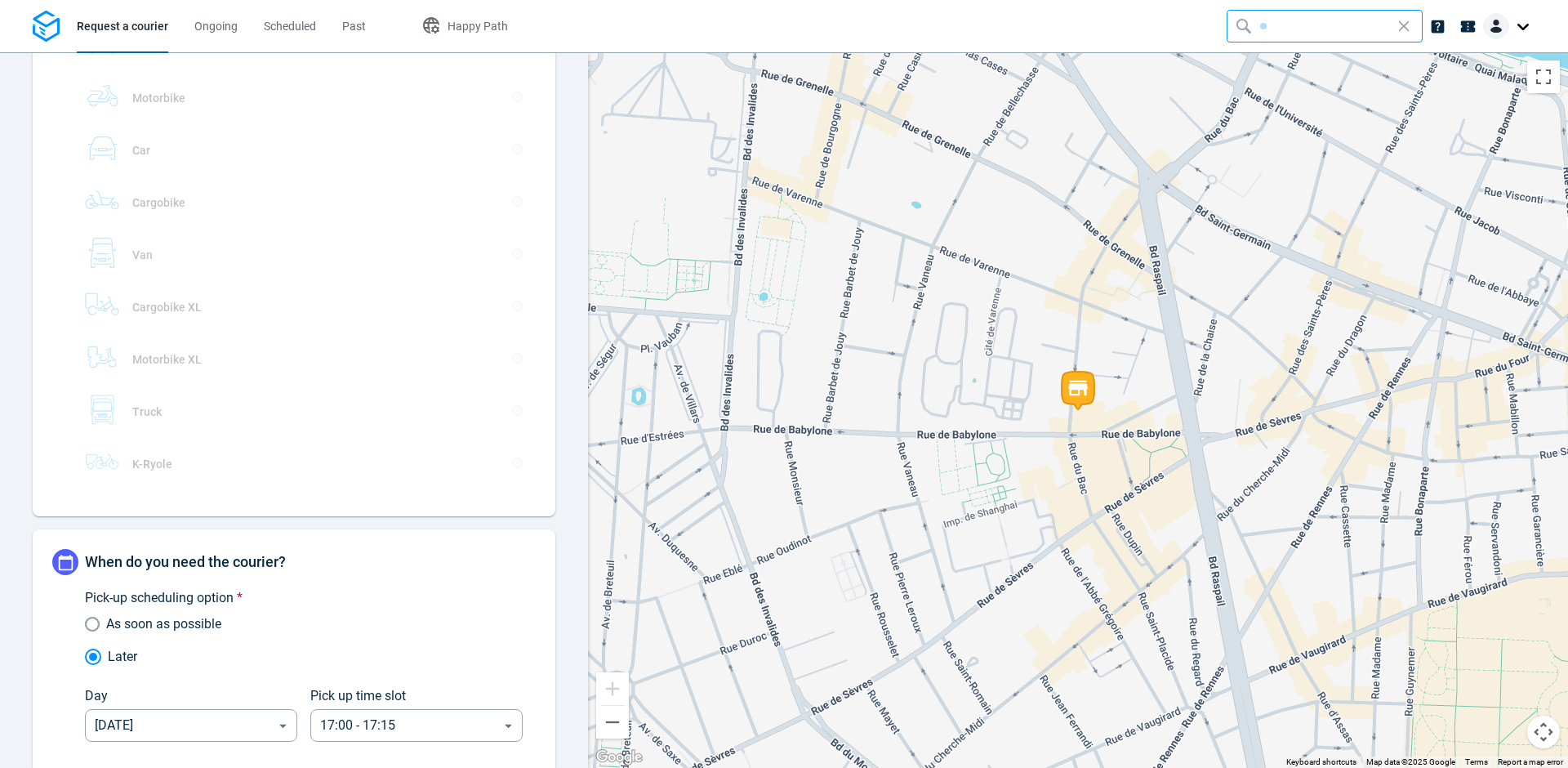
click at [128, 623] on span "As soon as possible" at bounding box center [163, 625] width 115 height 20
click at [106, 623] on input "As soon as possible" at bounding box center [95, 624] width 21 height 15
radio input "true"
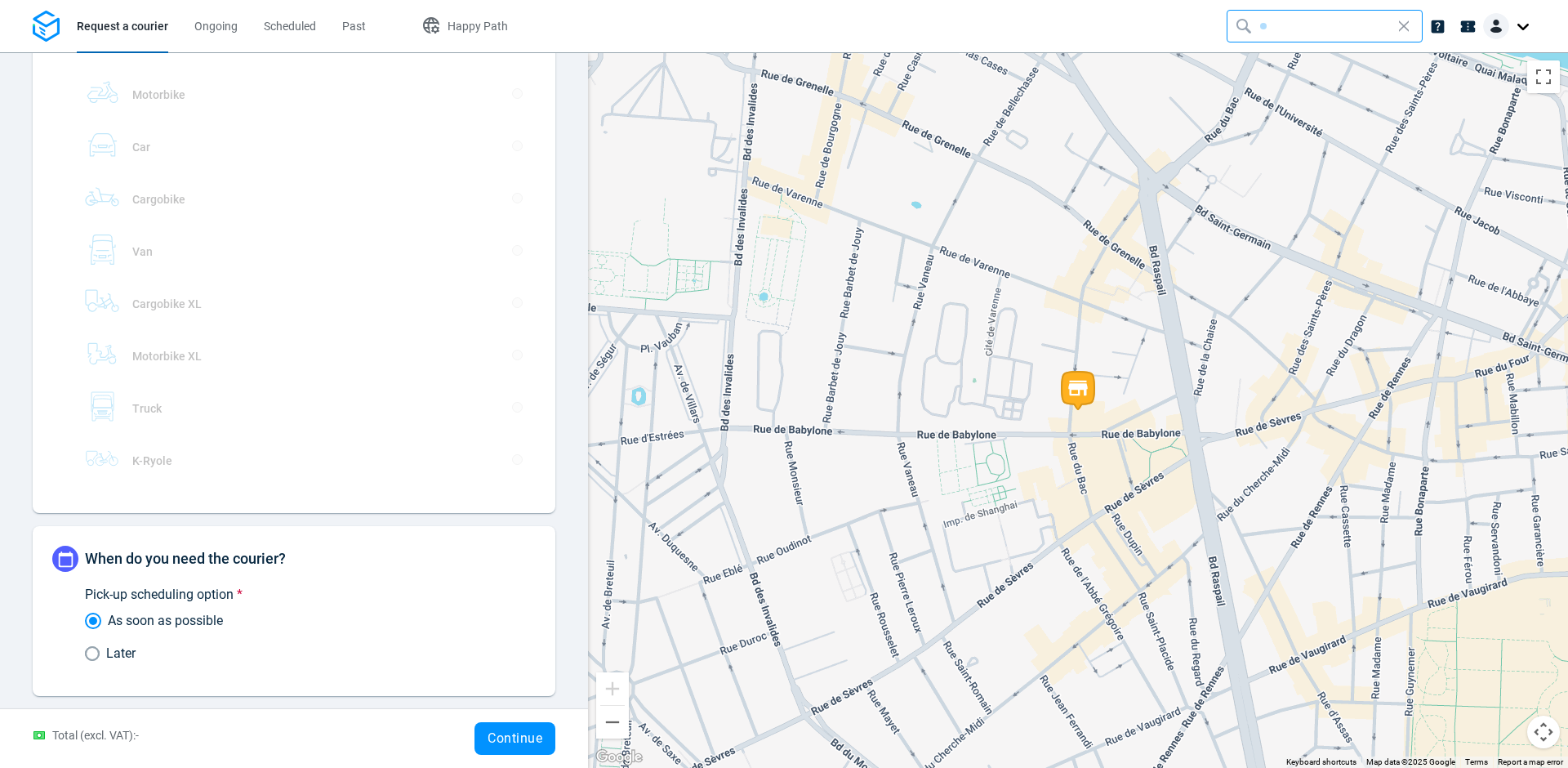
scroll to position [0, 0]
